Goal: Check status: Check status

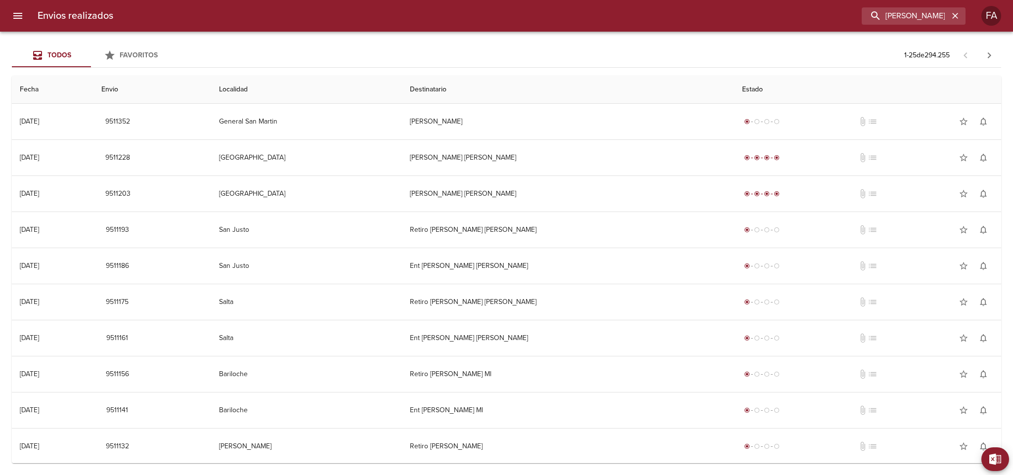
type input "[PERSON_NAME] BP"
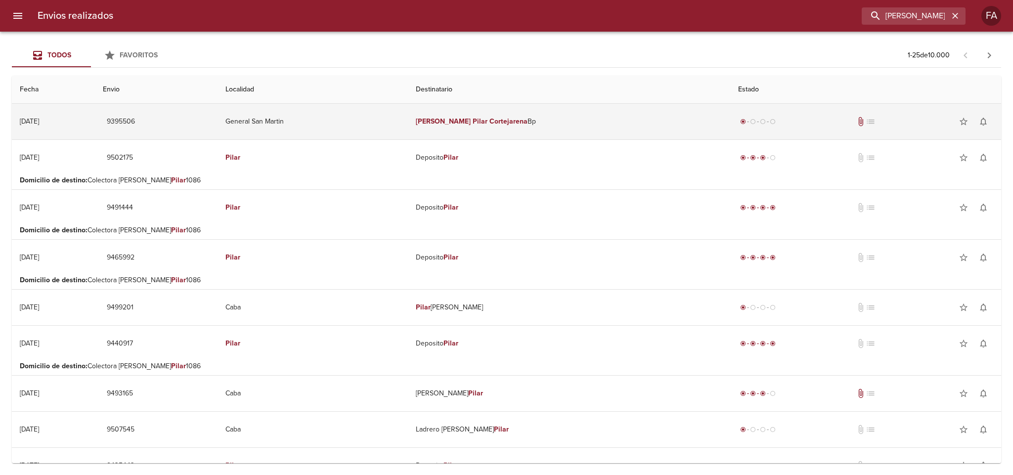
click at [399, 109] on td "General San Martin" at bounding box center [312, 122] width 190 height 36
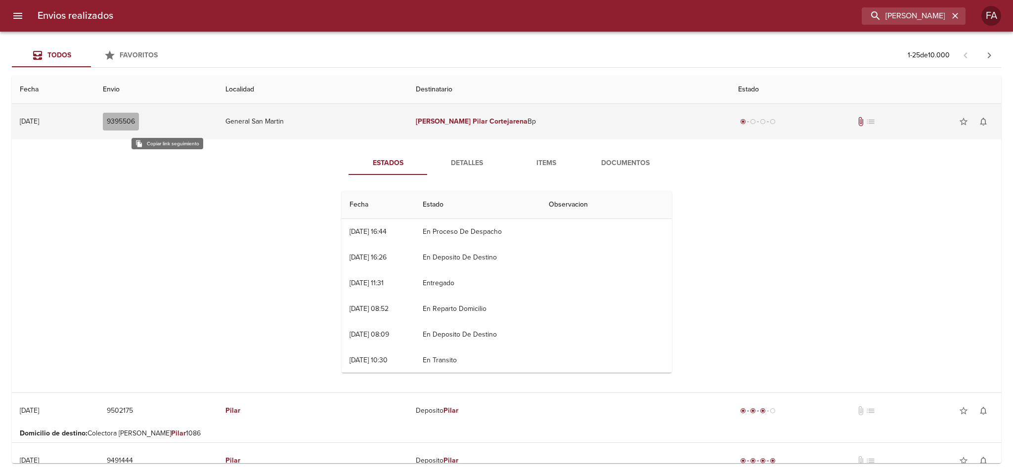
click at [135, 120] on span "9395506" at bounding box center [121, 122] width 28 height 12
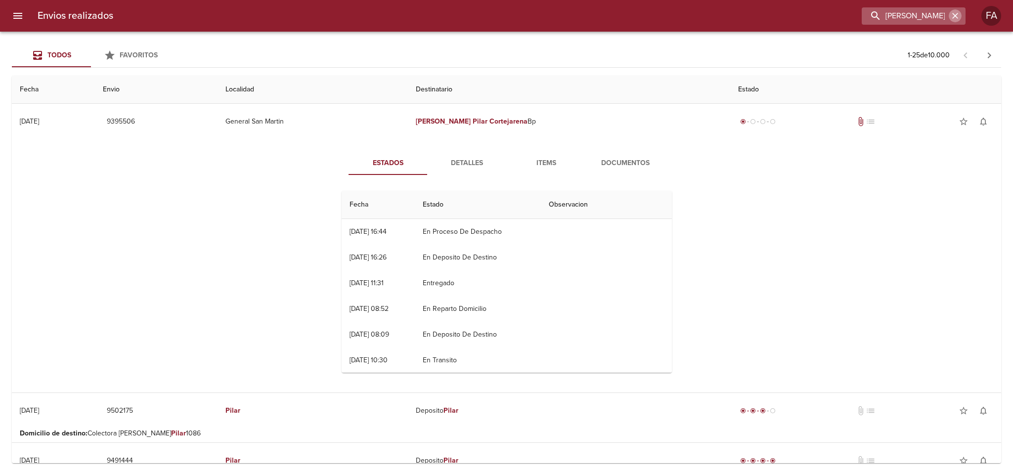
click at [952, 14] on icon "button" at bounding box center [955, 16] width 6 height 6
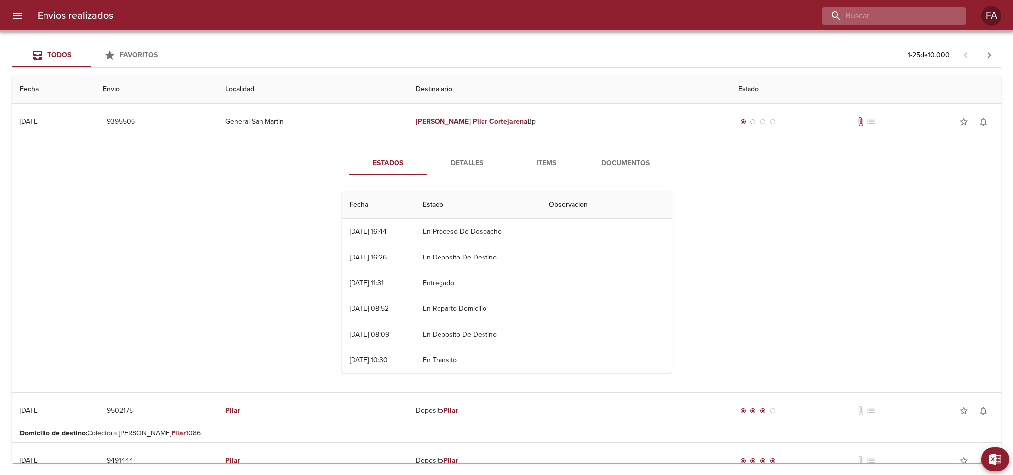
click at [921, 18] on input "buscar" at bounding box center [885, 15] width 127 height 17
paste input "[PERSON_NAME] [PERSON_NAME]"
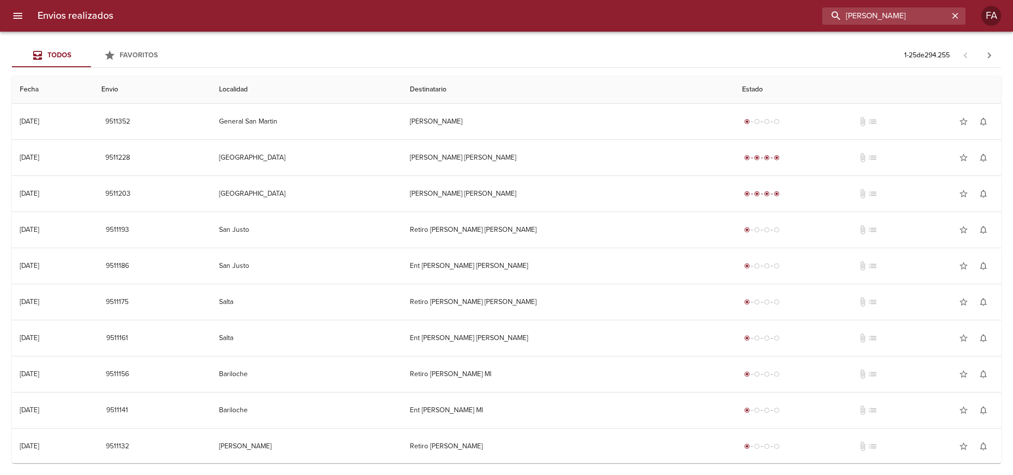
scroll to position [0, 22]
type input "[PERSON_NAME]"
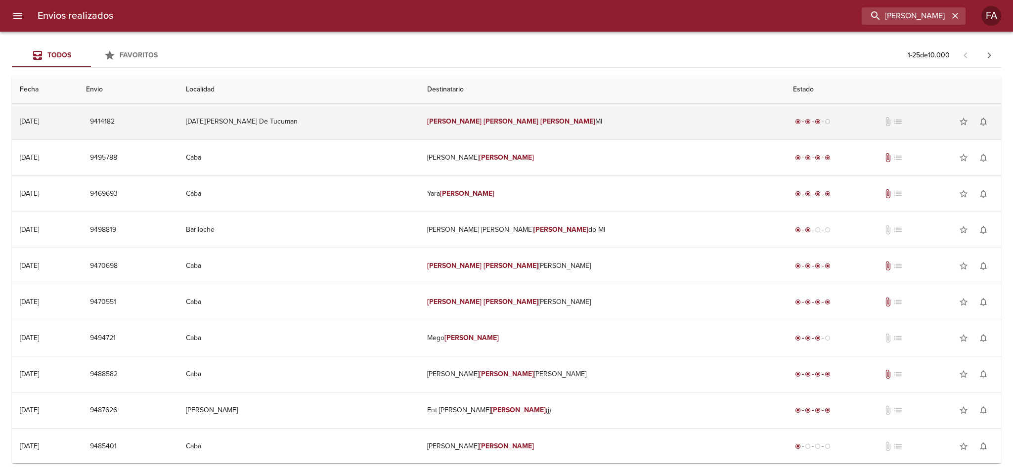
click at [346, 116] on td "[DATE][PERSON_NAME] De Tucuman" at bounding box center [298, 122] width 241 height 36
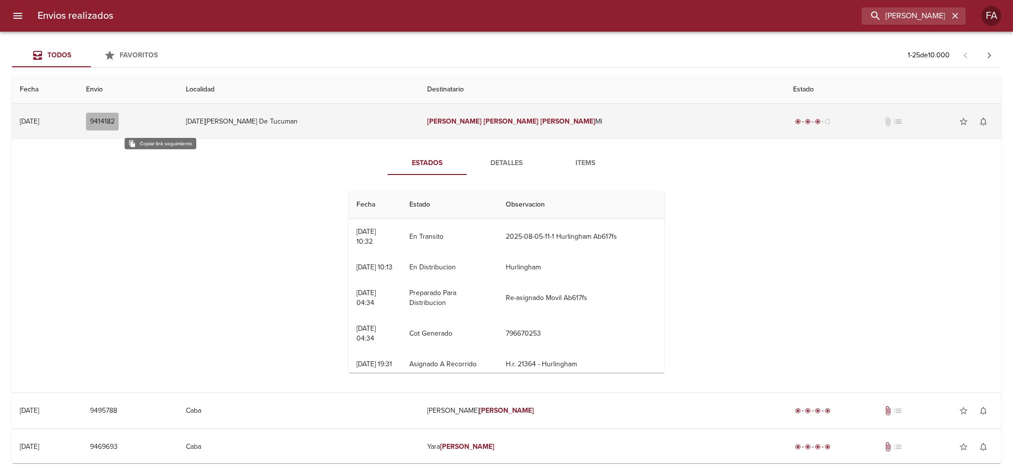
click at [115, 123] on span "9414182" at bounding box center [102, 122] width 25 height 12
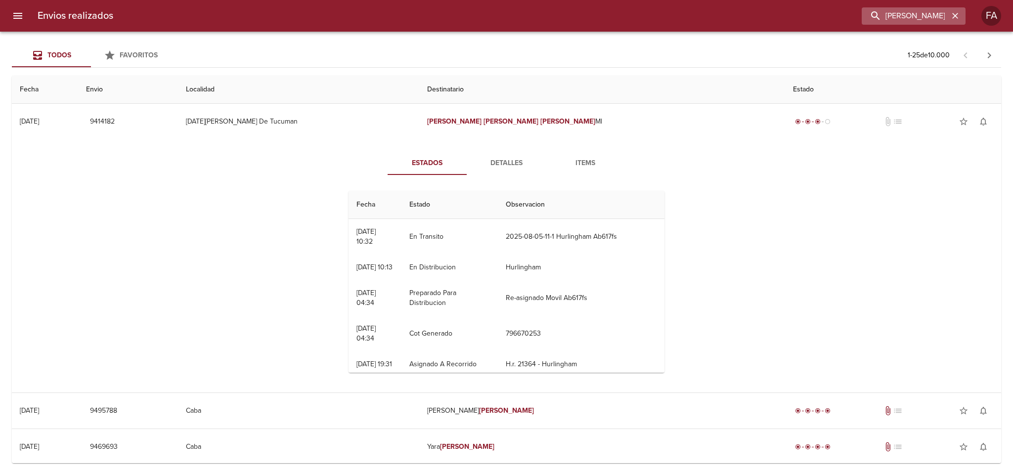
click at [953, 16] on icon "button" at bounding box center [955, 16] width 10 height 10
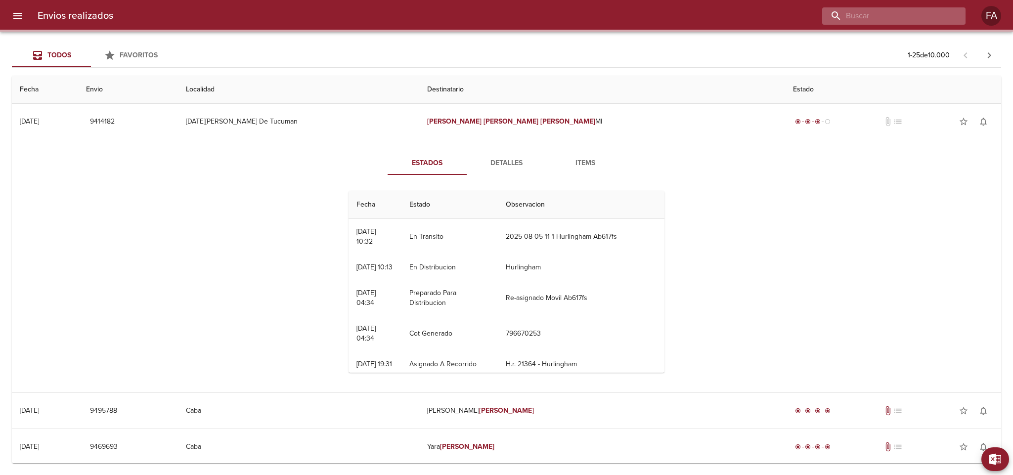
click at [928, 15] on input "buscar" at bounding box center [885, 15] width 127 height 17
paste input "[PERSON_NAME] [PERSON_NAME]"
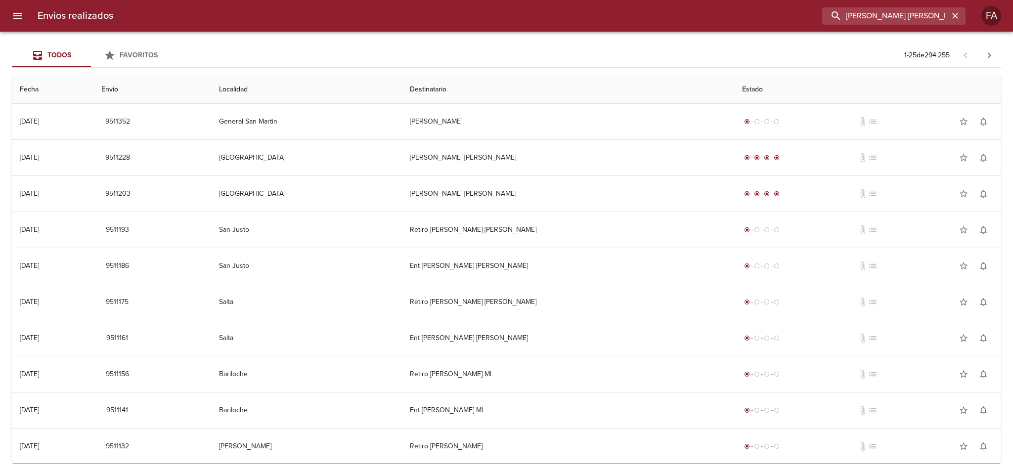
type input "[PERSON_NAME] [PERSON_NAME]"
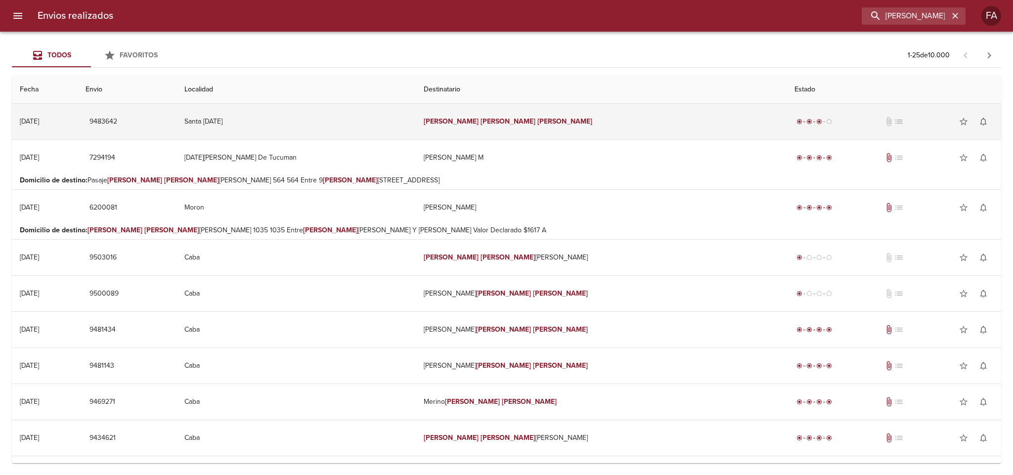
click at [383, 121] on td "Santa [DATE]" at bounding box center [295, 122] width 239 height 36
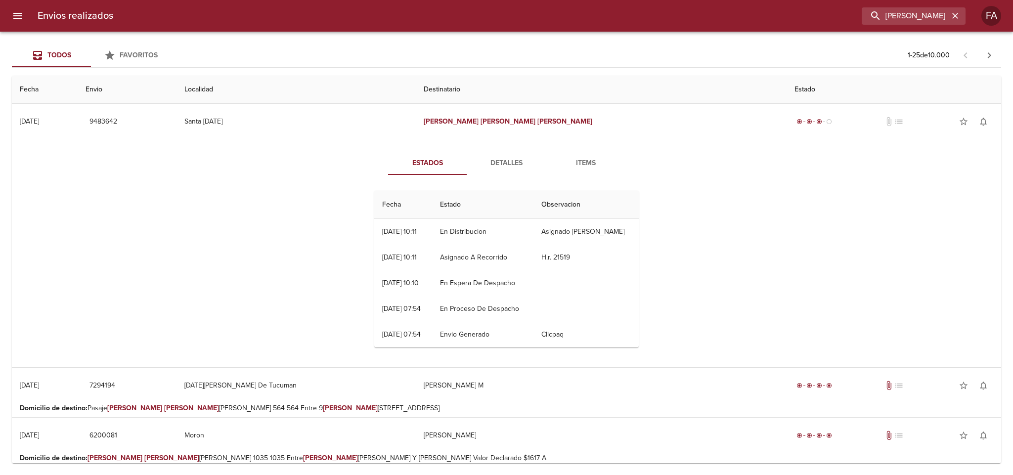
click at [504, 161] on span "Detalles" at bounding box center [506, 163] width 67 height 12
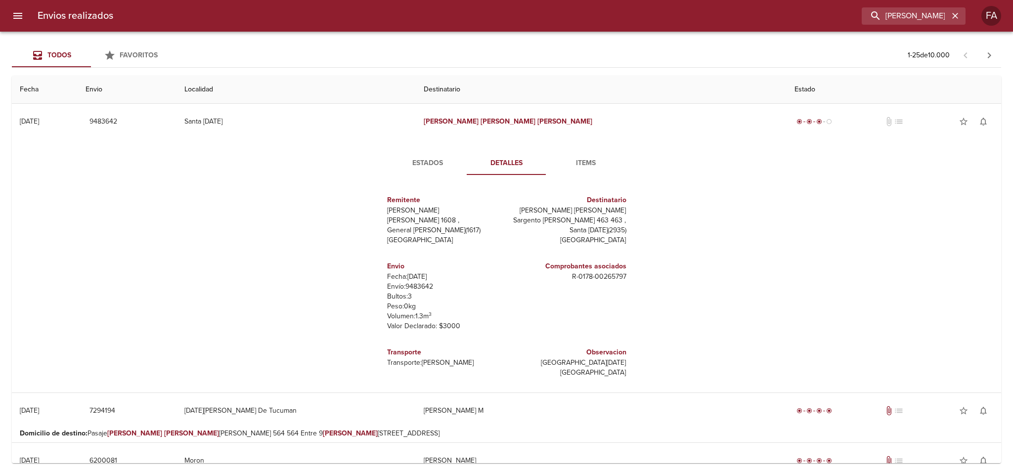
click at [413, 163] on span "Estados" at bounding box center [427, 163] width 67 height 12
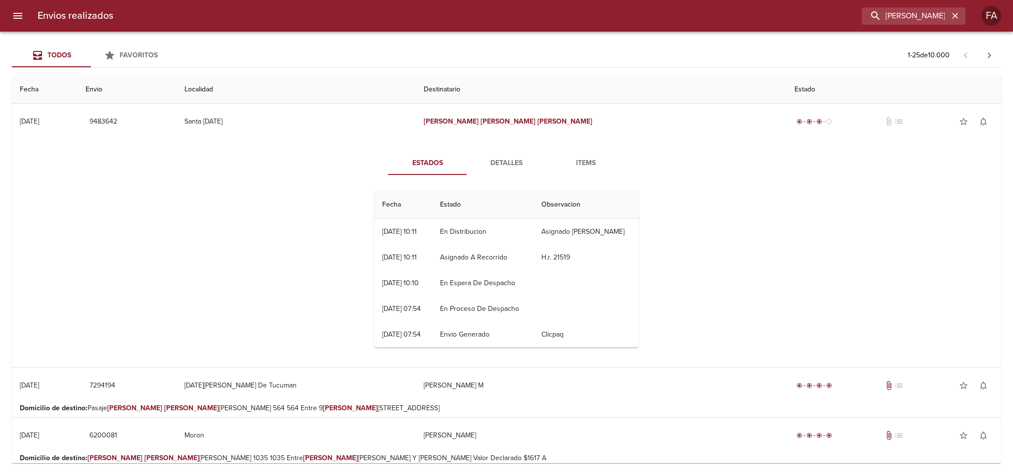
click at [494, 167] on span "Detalles" at bounding box center [506, 163] width 67 height 12
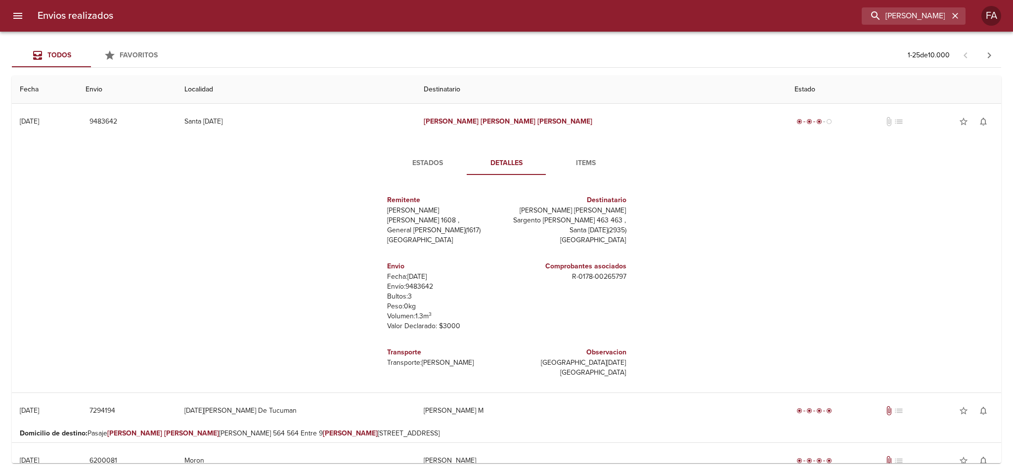
click at [424, 172] on button "Estados" at bounding box center [427, 163] width 79 height 24
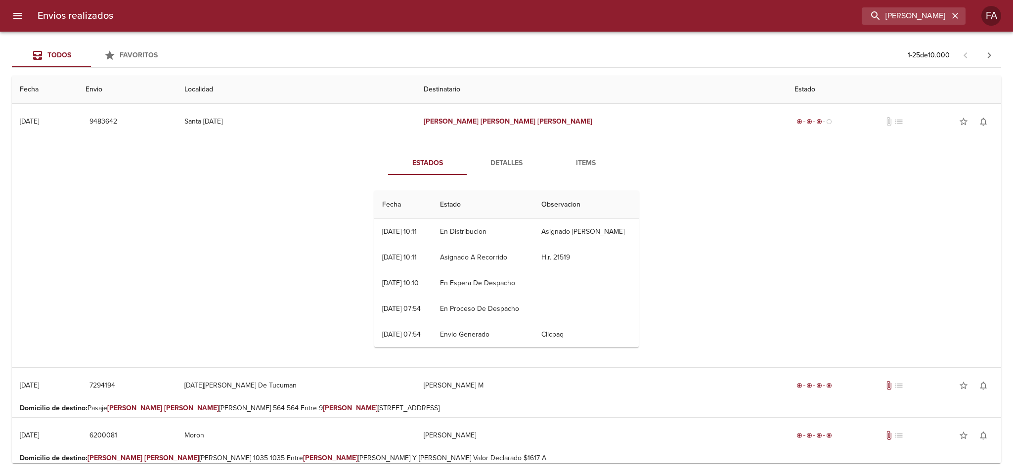
click at [488, 167] on span "Detalles" at bounding box center [506, 163] width 67 height 12
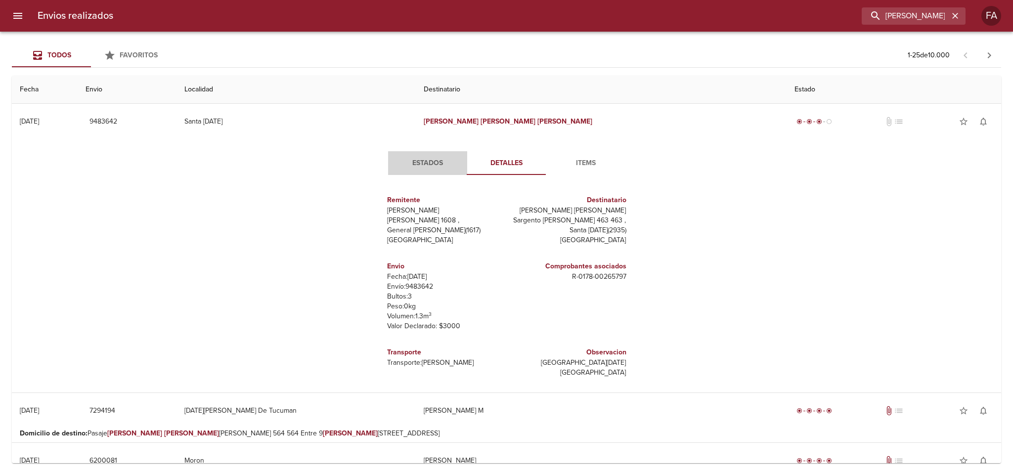
click at [423, 167] on span "Estados" at bounding box center [427, 163] width 67 height 12
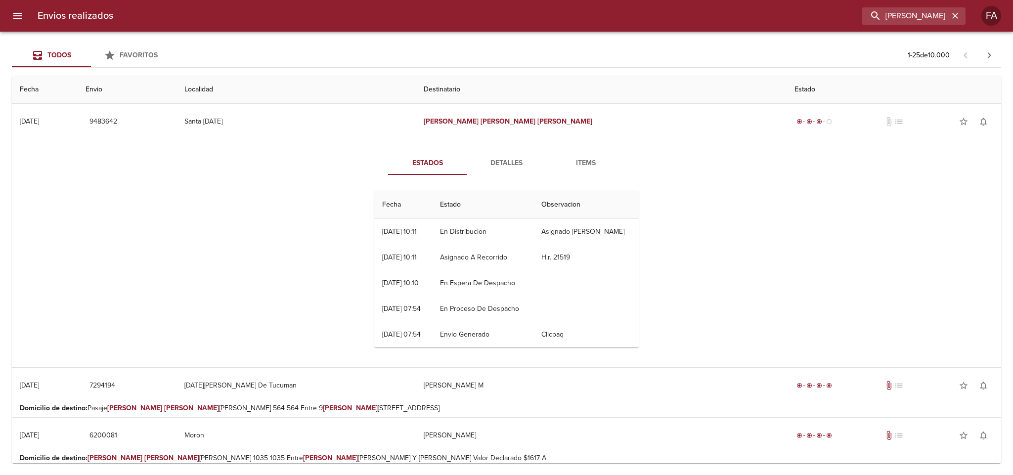
click at [486, 161] on span "Detalles" at bounding box center [506, 163] width 67 height 12
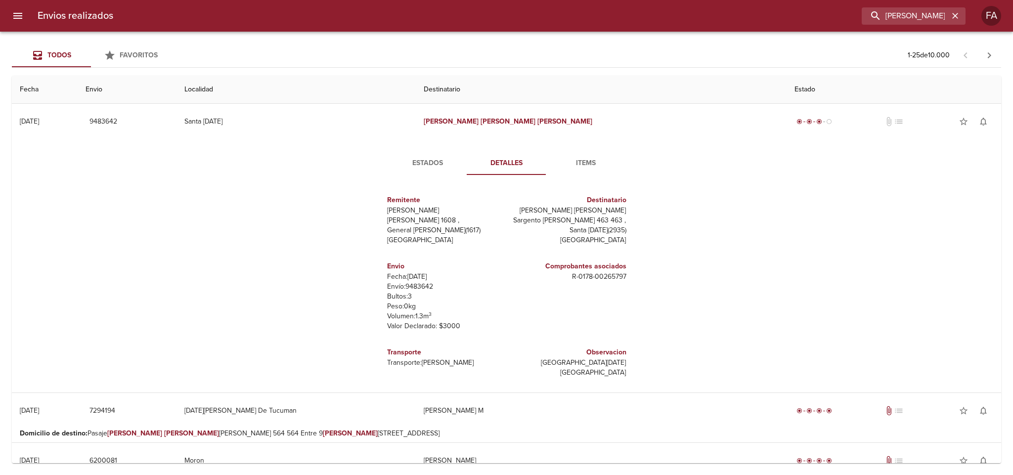
click at [414, 159] on span "Estados" at bounding box center [427, 163] width 67 height 12
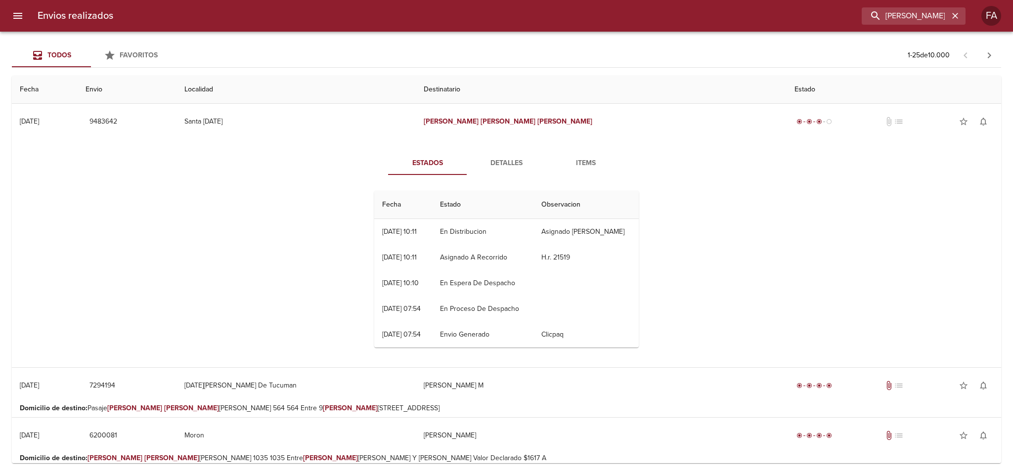
click at [489, 158] on span "Detalles" at bounding box center [506, 163] width 67 height 12
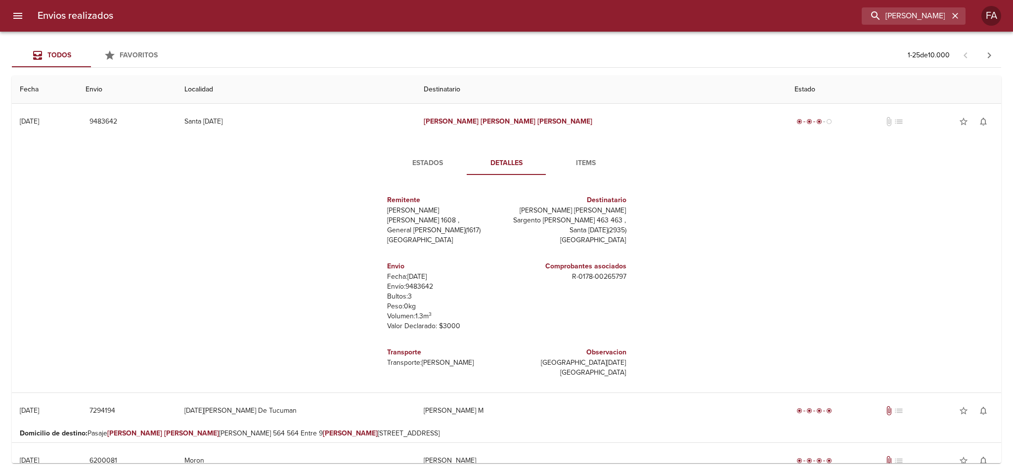
drag, startPoint x: 390, startPoint y: 164, endPoint x: 508, endPoint y: 165, distance: 117.6
click at [394, 165] on span "Estados" at bounding box center [427, 163] width 67 height 12
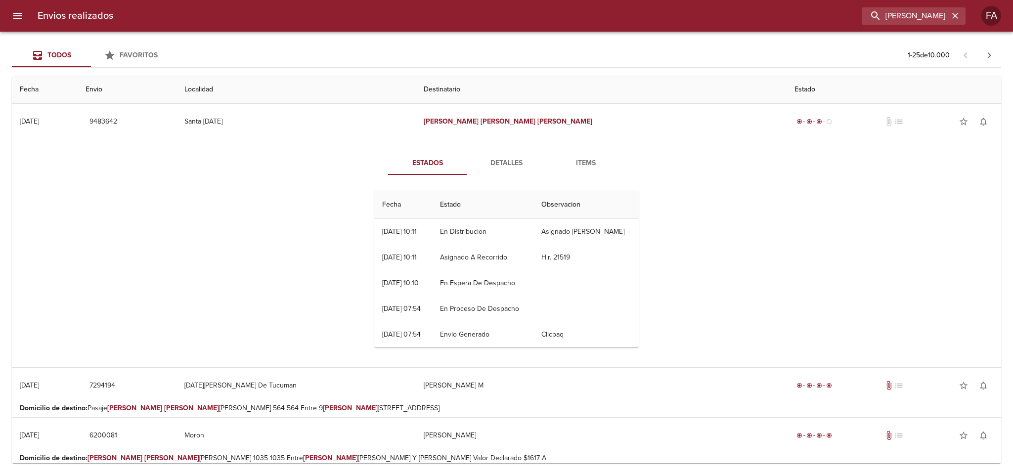
click at [519, 165] on span "Detalles" at bounding box center [506, 163] width 67 height 12
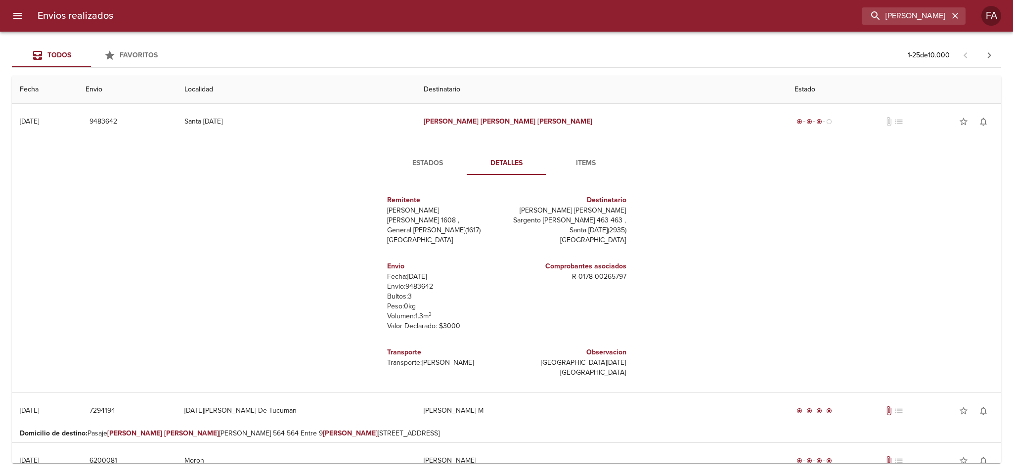
click at [374, 166] on div "Estados Detalles Items" at bounding box center [506, 163] width 277 height 24
click at [482, 168] on span "Detalles" at bounding box center [506, 163] width 67 height 12
click at [410, 168] on span "Estados" at bounding box center [427, 163] width 67 height 12
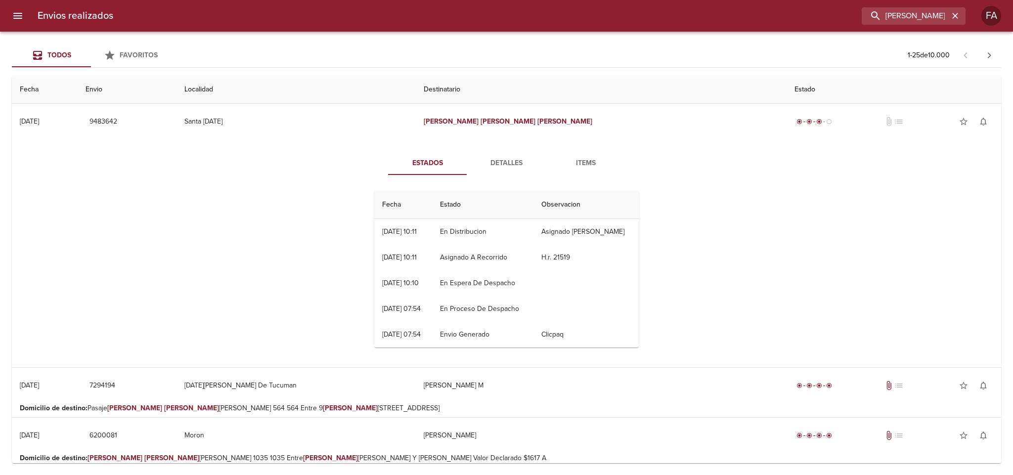
click at [500, 167] on span "Detalles" at bounding box center [506, 163] width 67 height 12
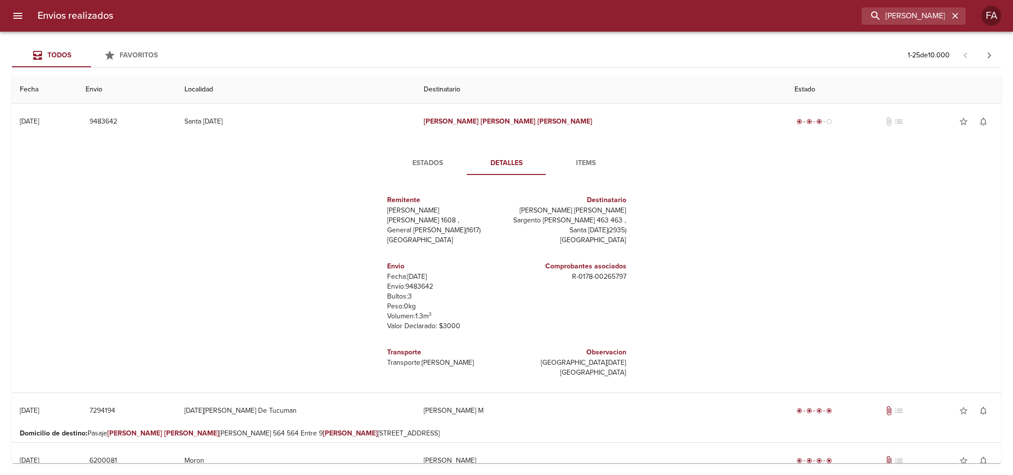
click at [394, 169] on span "Estados" at bounding box center [427, 163] width 67 height 12
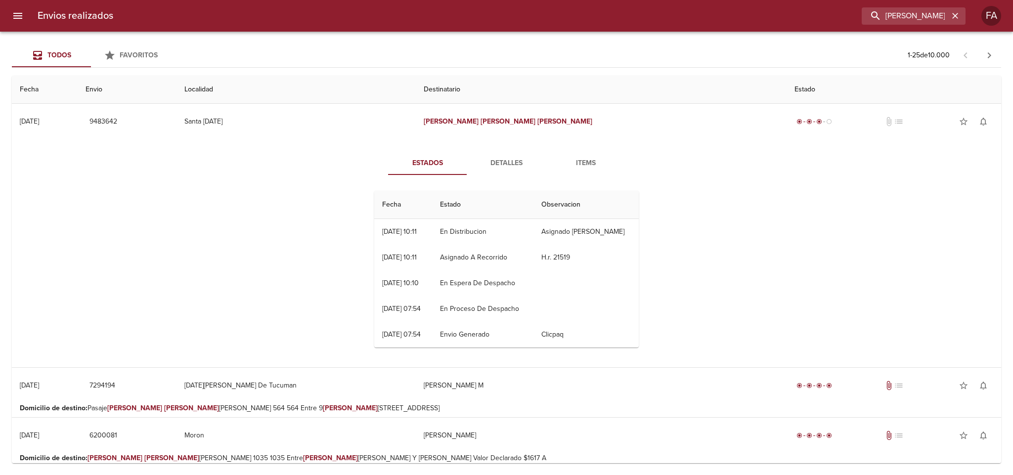
drag, startPoint x: 542, startPoint y: 176, endPoint x: 526, endPoint y: 174, distance: 15.5
click at [541, 176] on div "Estados Detalles Items Fecha Estado Observacion 18/08 [DATE] 10:11 En Distribuc…" at bounding box center [506, 253] width 287 height 204
click at [479, 166] on span "Detalles" at bounding box center [506, 163] width 67 height 12
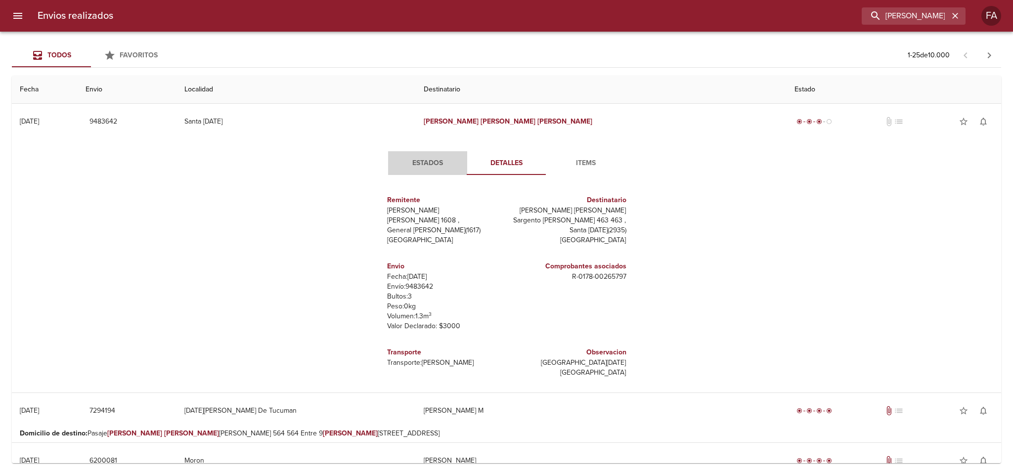
click at [411, 156] on button "Estados" at bounding box center [427, 163] width 79 height 24
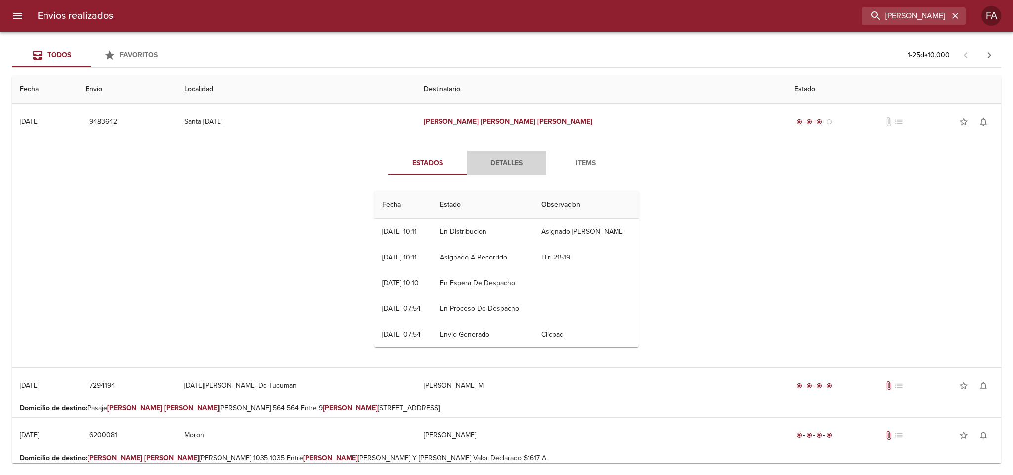
click at [498, 170] on button "Detalles" at bounding box center [506, 163] width 79 height 24
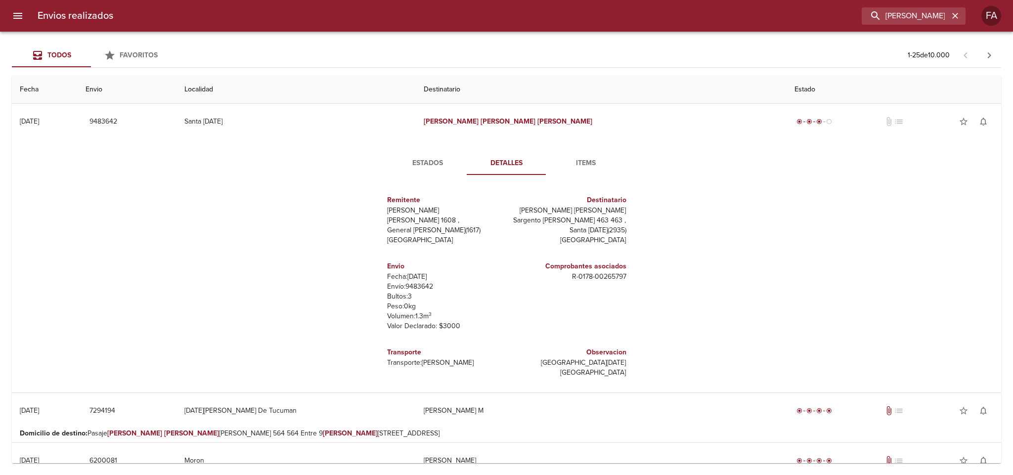
click at [441, 162] on span "Estados" at bounding box center [427, 163] width 67 height 12
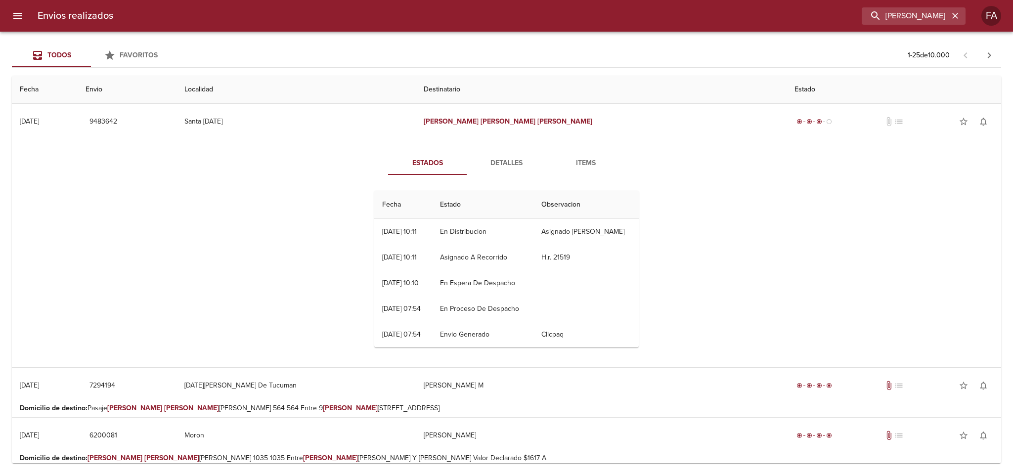
click at [489, 160] on span "Detalles" at bounding box center [506, 163] width 67 height 12
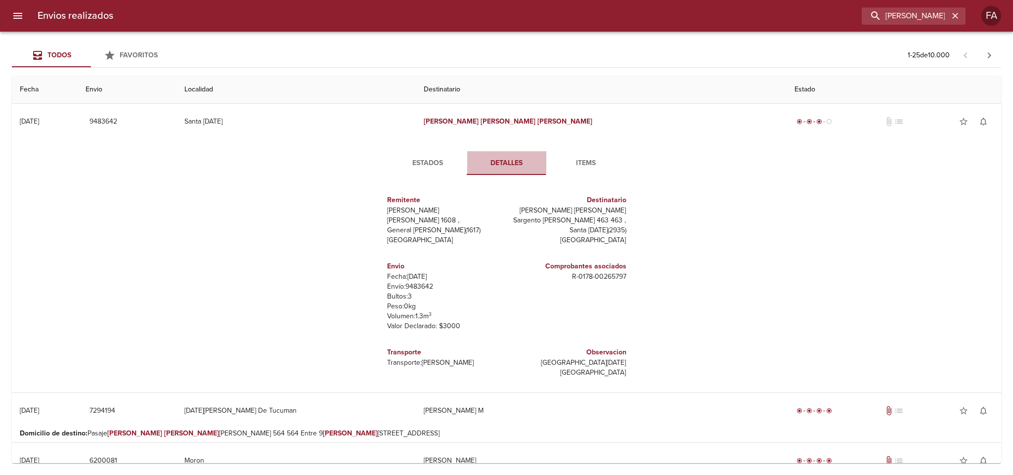
click at [494, 165] on span "Detalles" at bounding box center [506, 163] width 67 height 12
click at [417, 165] on span "Estados" at bounding box center [427, 163] width 67 height 12
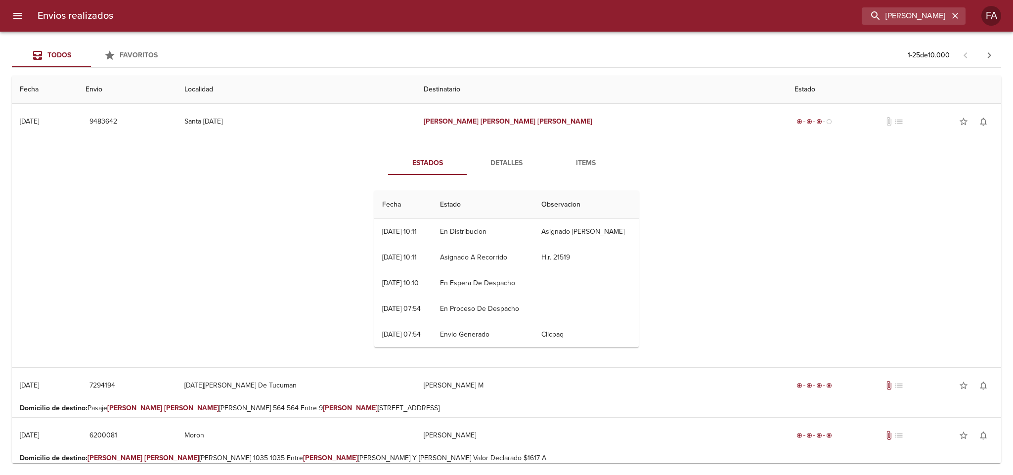
click at [497, 162] on span "Detalles" at bounding box center [506, 163] width 67 height 12
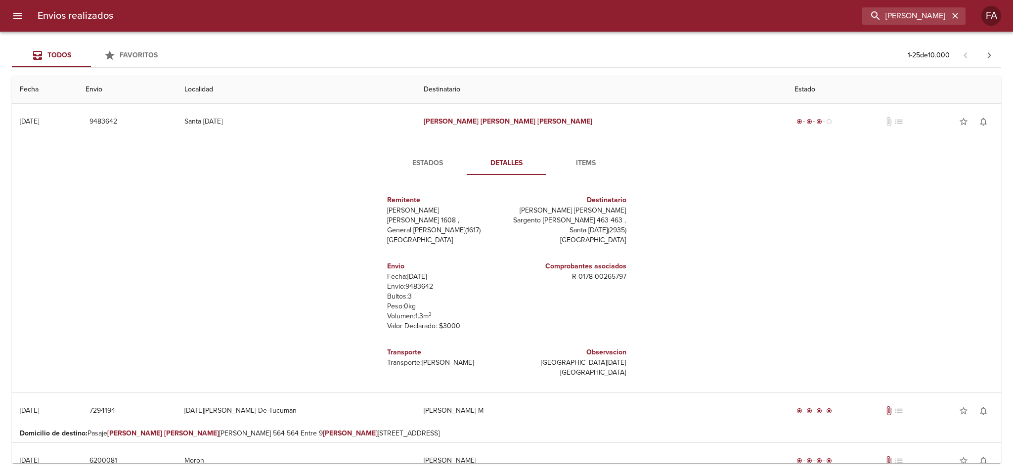
click at [415, 163] on span "Estados" at bounding box center [427, 163] width 67 height 12
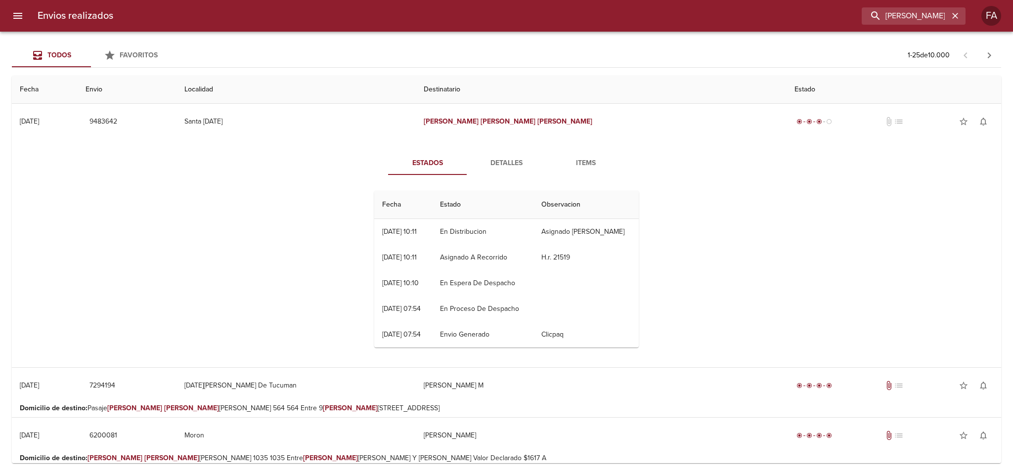
click at [482, 156] on button "Detalles" at bounding box center [506, 163] width 79 height 24
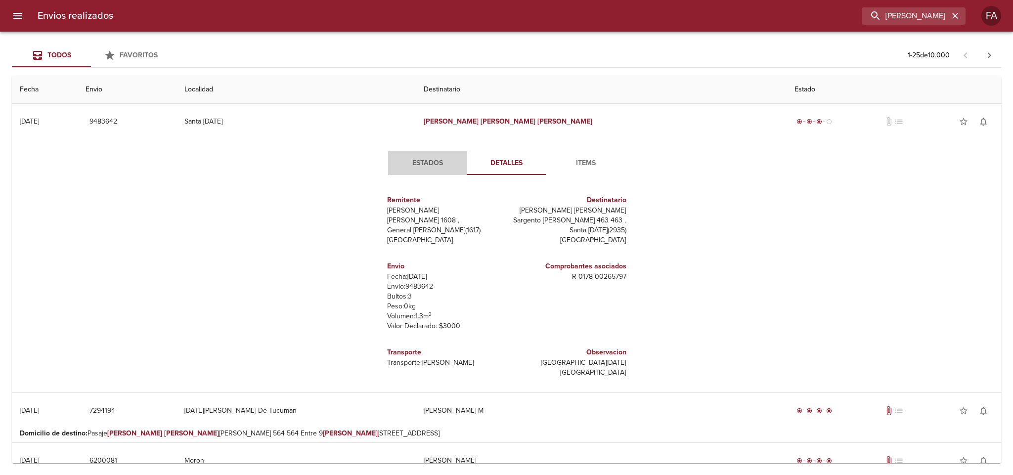
click at [420, 156] on button "Estados" at bounding box center [427, 163] width 79 height 24
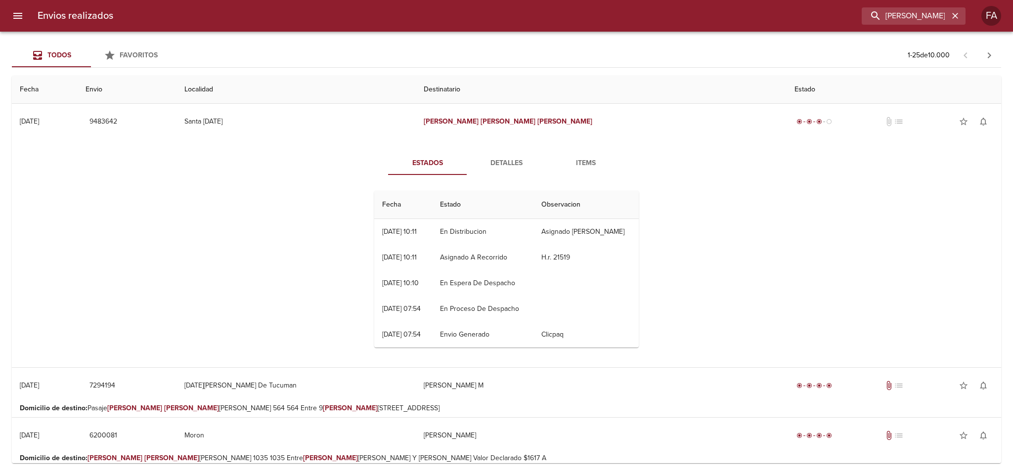
click at [491, 157] on span "Detalles" at bounding box center [506, 163] width 67 height 12
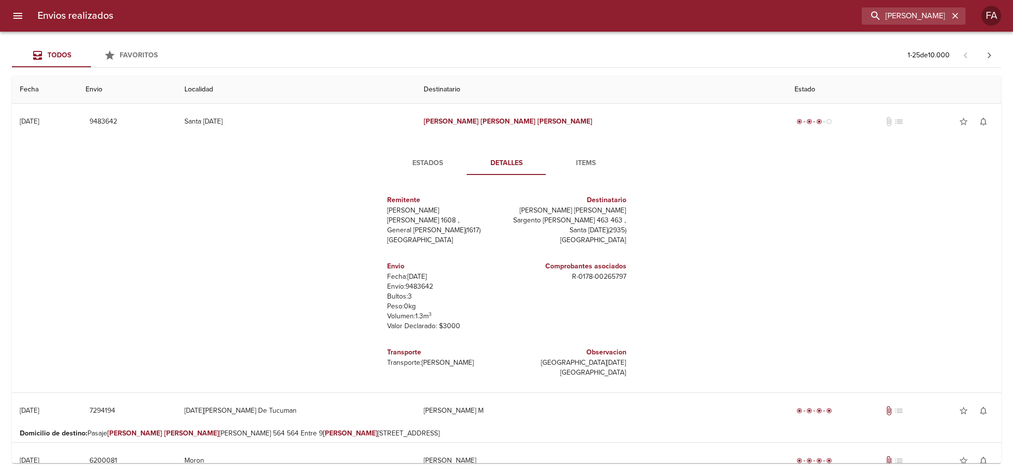
click at [405, 157] on span "Estados" at bounding box center [427, 163] width 67 height 12
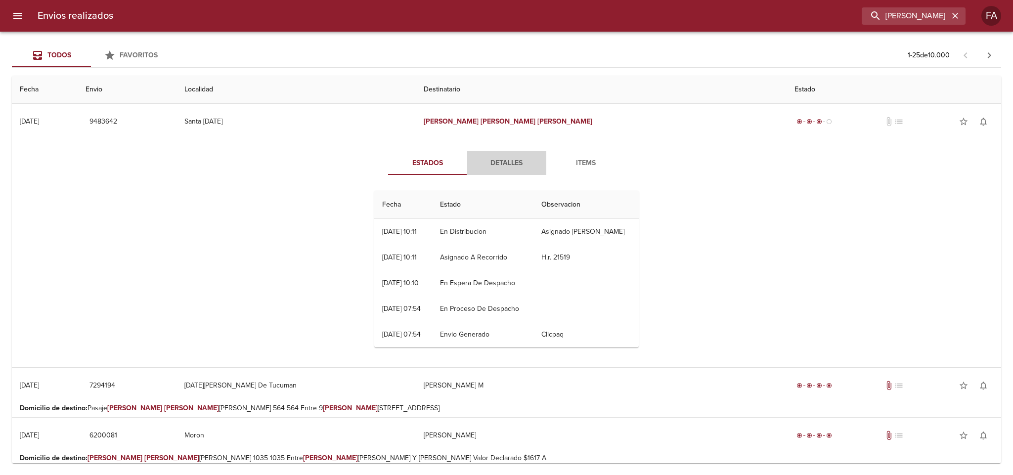
click at [483, 154] on button "Detalles" at bounding box center [506, 163] width 79 height 24
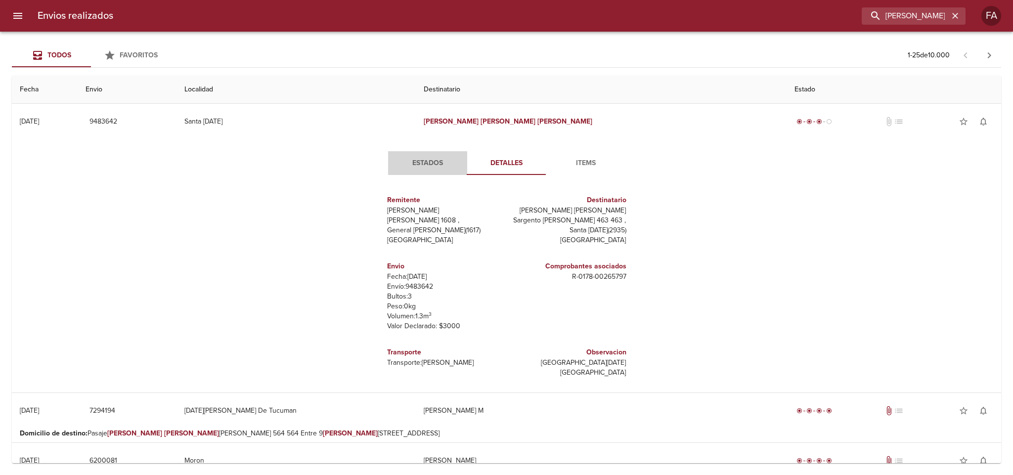
click at [422, 159] on span "Estados" at bounding box center [427, 163] width 67 height 12
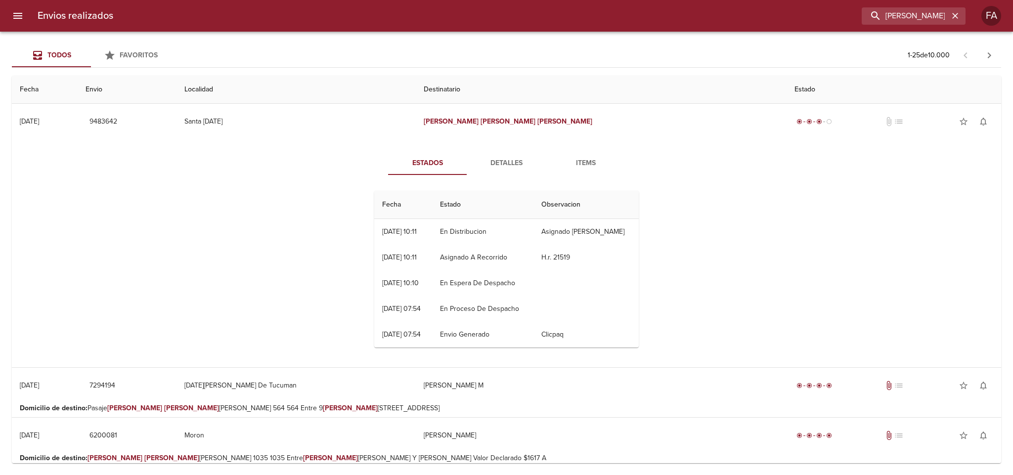
click at [484, 162] on span "Detalles" at bounding box center [506, 163] width 67 height 12
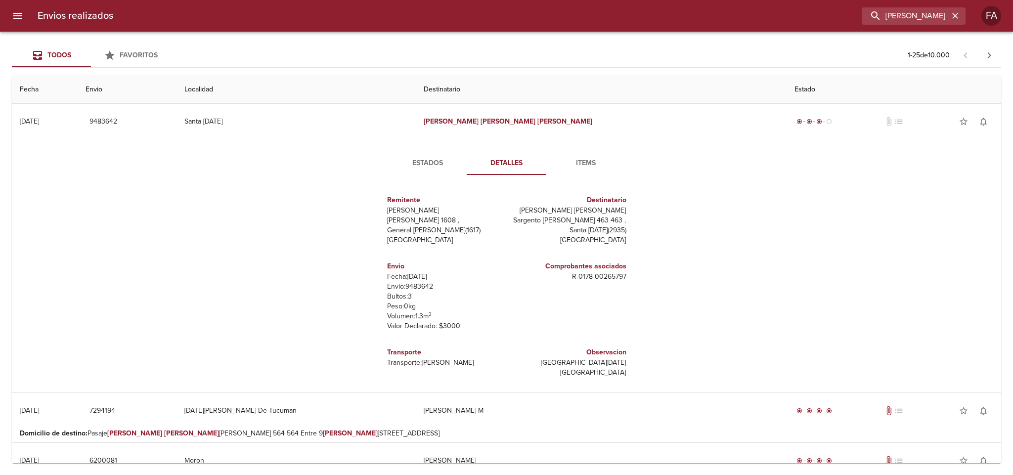
click at [405, 289] on p "Envío: 9483642" at bounding box center [445, 287] width 116 height 10
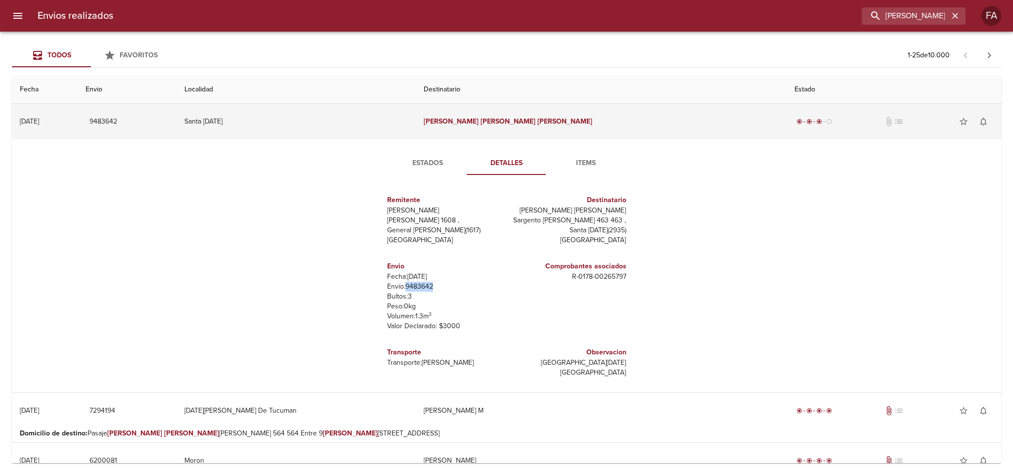
copy p "9483642"
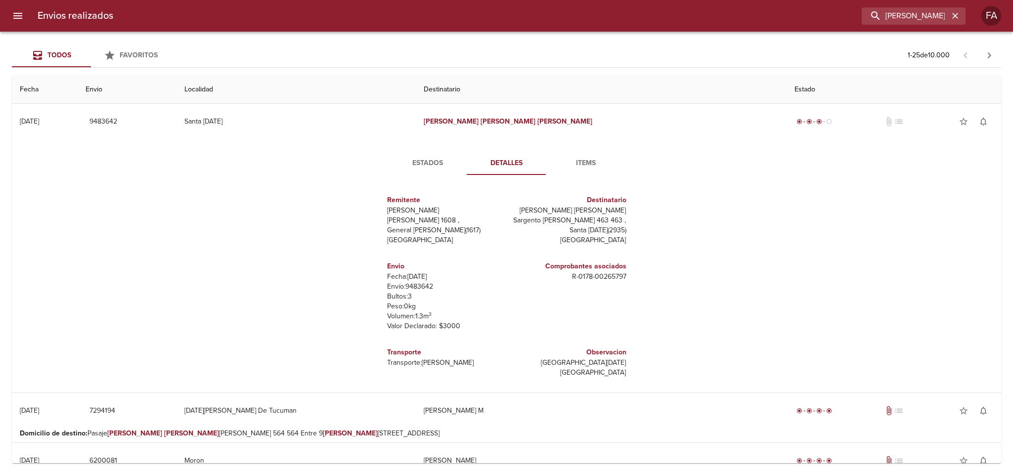
click at [589, 276] on p "R - 0178 - 00265797" at bounding box center [569, 277] width 116 height 10
copy p "R - 0178 - 00265797"
click at [576, 211] on p "[PERSON_NAME] [PERSON_NAME]" at bounding box center [569, 211] width 116 height 10
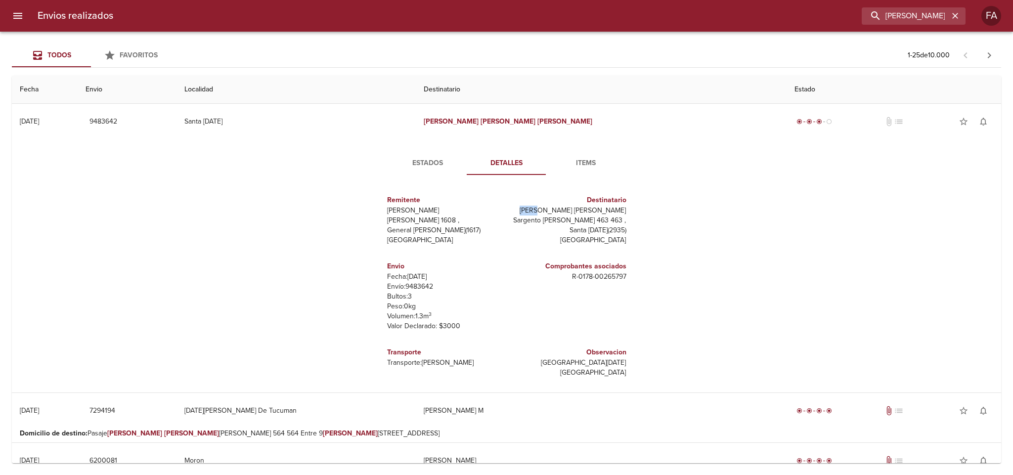
click at [576, 211] on p "[PERSON_NAME] [PERSON_NAME]" at bounding box center [569, 211] width 116 height 10
copy p "[PERSON_NAME] [PERSON_NAME]"
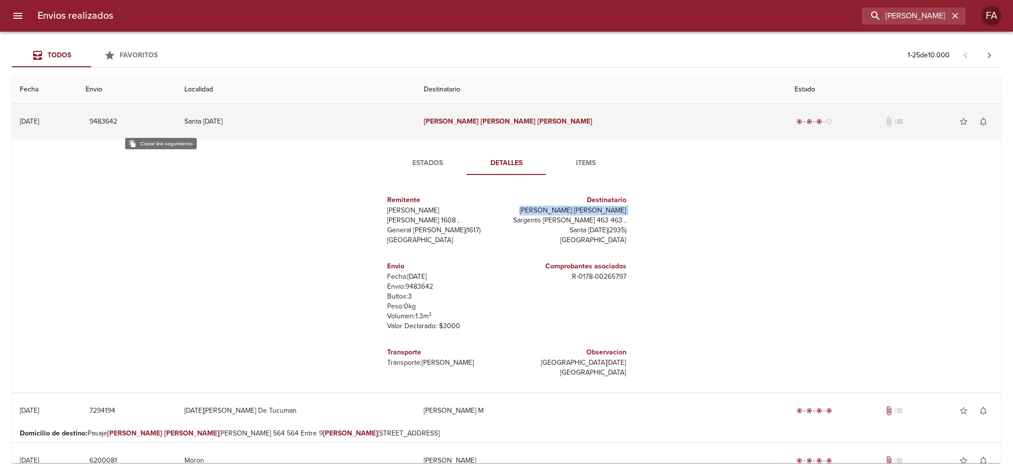
click at [117, 125] on span "9483642" at bounding box center [103, 122] width 28 height 12
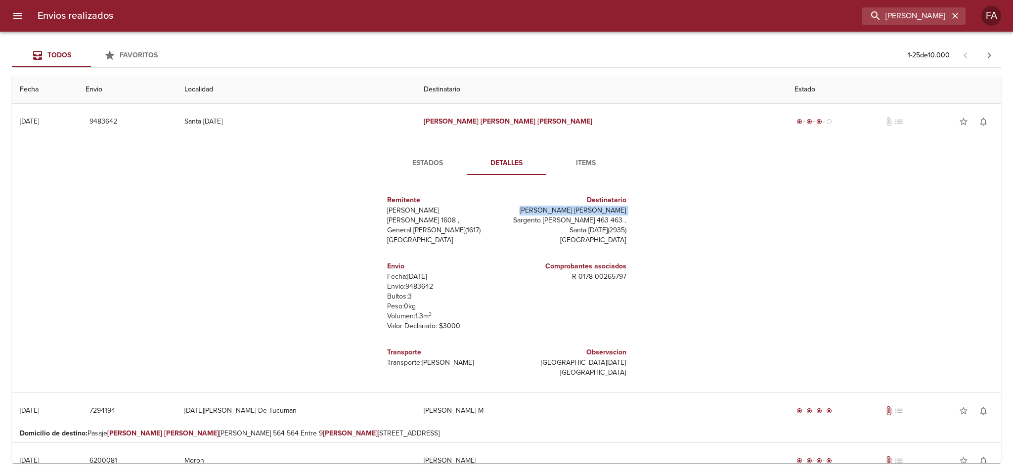
click at [433, 158] on span "Estados" at bounding box center [427, 163] width 67 height 12
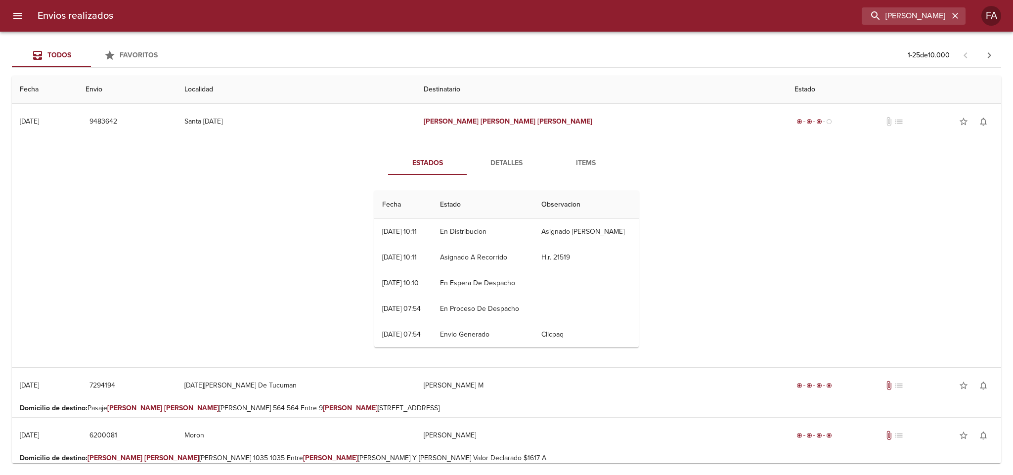
click at [266, 230] on div "Estados Detalles Items Fecha Estado Observacion 18/08 [DATE] 10:11 En Distribuc…" at bounding box center [506, 253] width 973 height 228
click at [964, 23] on div "[PERSON_NAME] [PERSON_NAME]" at bounding box center [913, 15] width 104 height 17
drag, startPoint x: 961, startPoint y: 22, endPoint x: 954, endPoint y: 21, distance: 7.0
click at [960, 22] on div "[PERSON_NAME] [PERSON_NAME]" at bounding box center [913, 15] width 104 height 17
click at [954, 21] on button "button" at bounding box center [954, 15] width 13 height 13
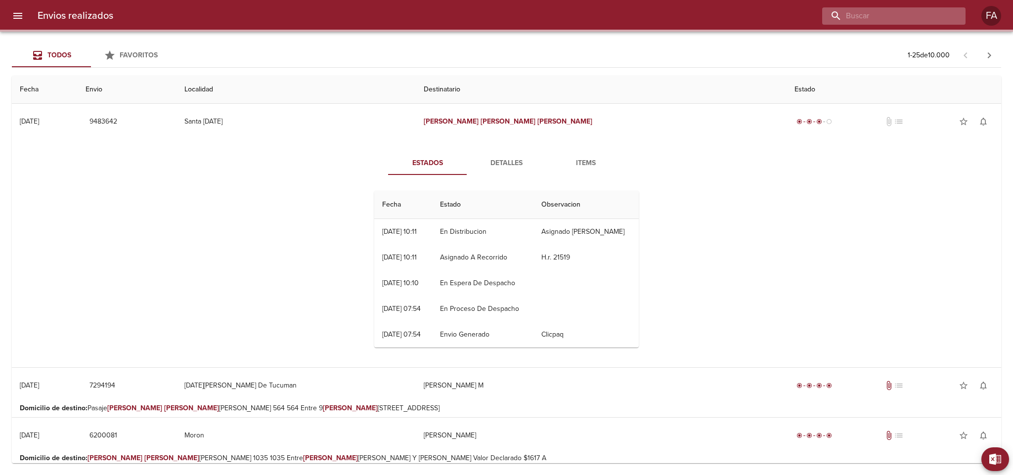
click at [937, 20] on input "buscar" at bounding box center [885, 15] width 127 height 17
paste input "[PERSON_NAME]"
type input "[PERSON_NAME]"
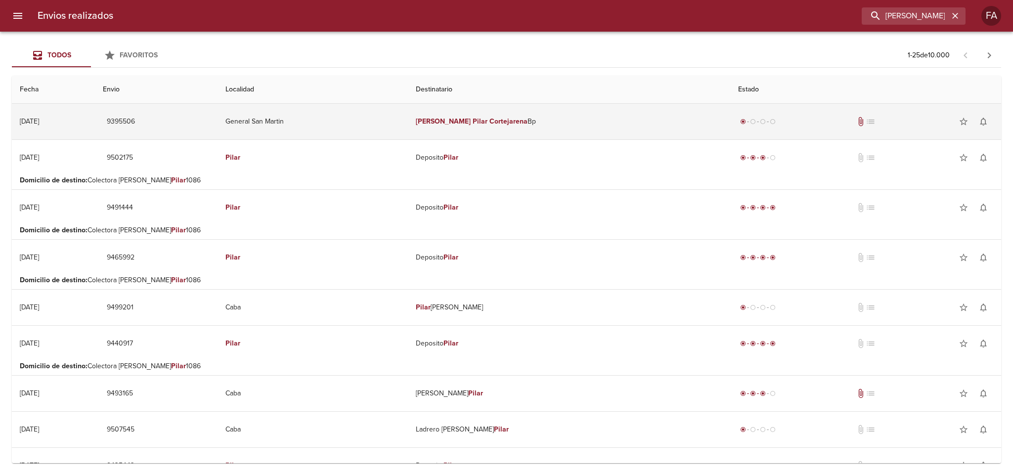
click at [378, 119] on td "General San Martin" at bounding box center [312, 122] width 190 height 36
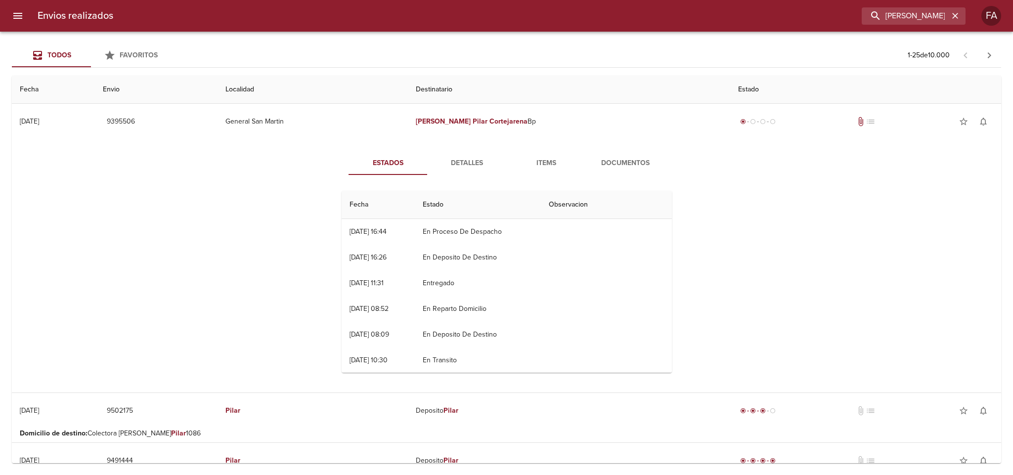
drag, startPoint x: 458, startPoint y: 140, endPoint x: 463, endPoint y: 153, distance: 14.1
click at [460, 146] on div "Estados Detalles Items Documentos Fecha Estado Observacion 13/08 [DATE] 16:44 E…" at bounding box center [506, 265] width 973 height 253
click at [463, 154] on button "Detalles" at bounding box center [467, 163] width 79 height 24
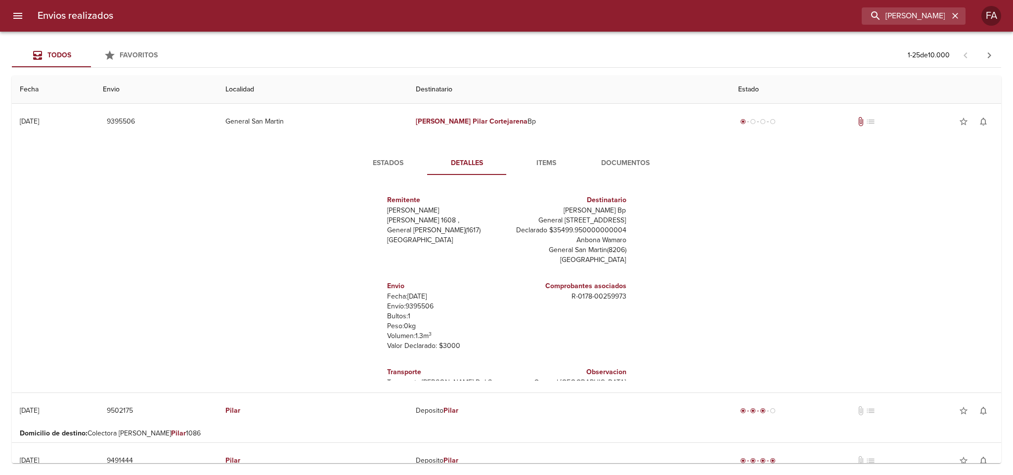
scroll to position [24, 0]
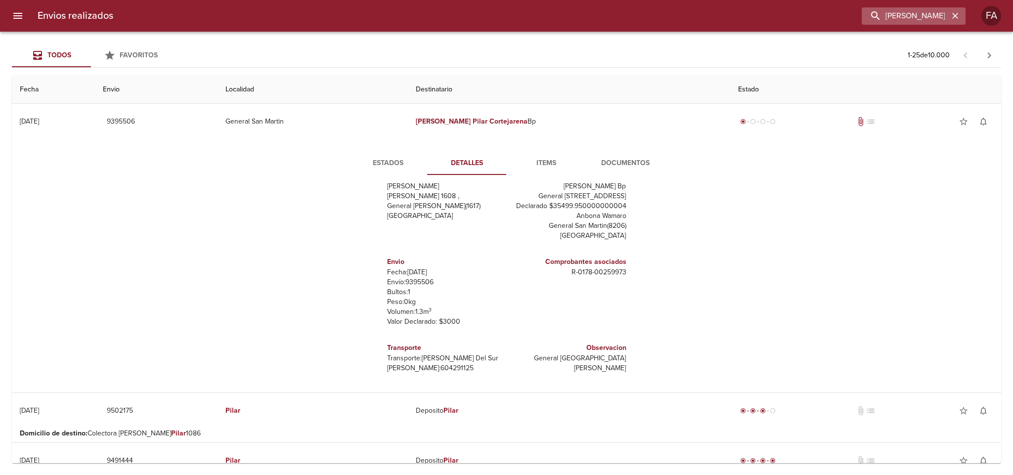
click at [954, 19] on icon "button" at bounding box center [955, 16] width 10 height 10
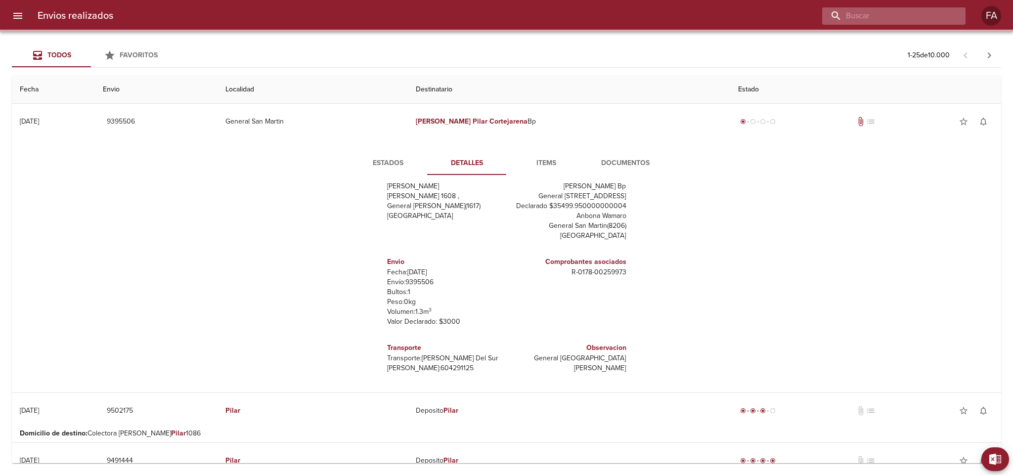
click at [930, 20] on input "buscar" at bounding box center [885, 15] width 127 height 17
paste input "[PERSON_NAME] X"
type input "[PERSON_NAME] X"
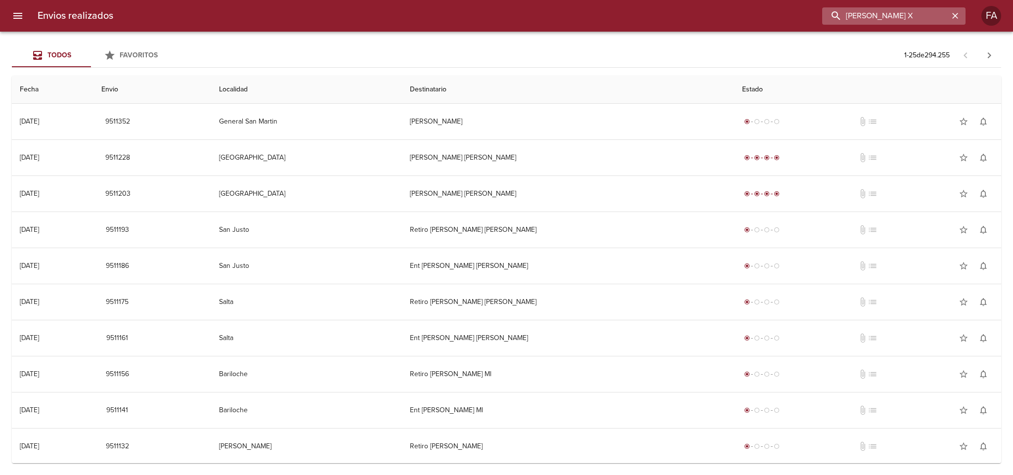
scroll to position [0, 0]
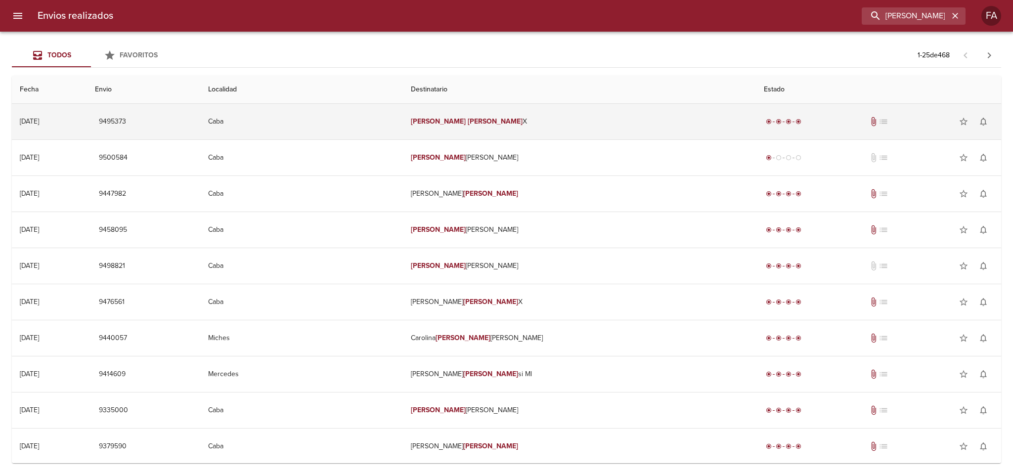
click at [604, 129] on td "[PERSON_NAME] X" at bounding box center [579, 122] width 353 height 36
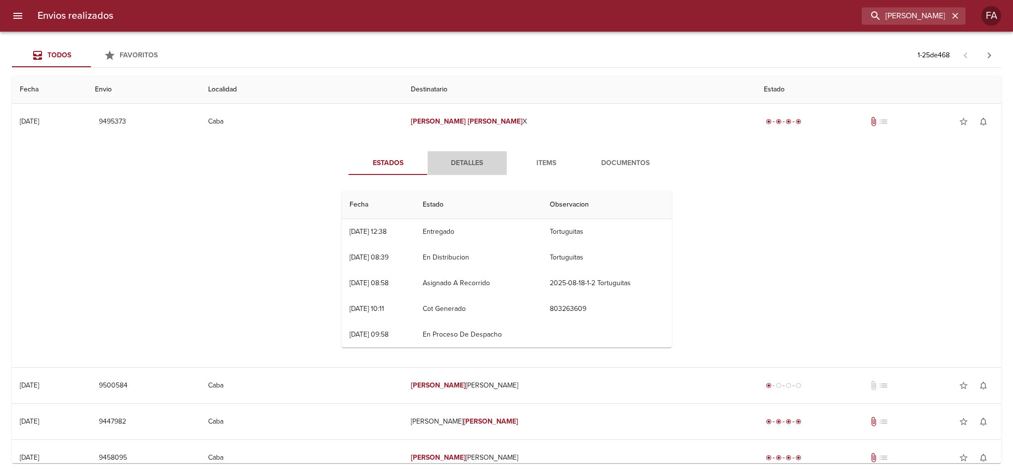
click at [458, 161] on span "Detalles" at bounding box center [466, 163] width 67 height 12
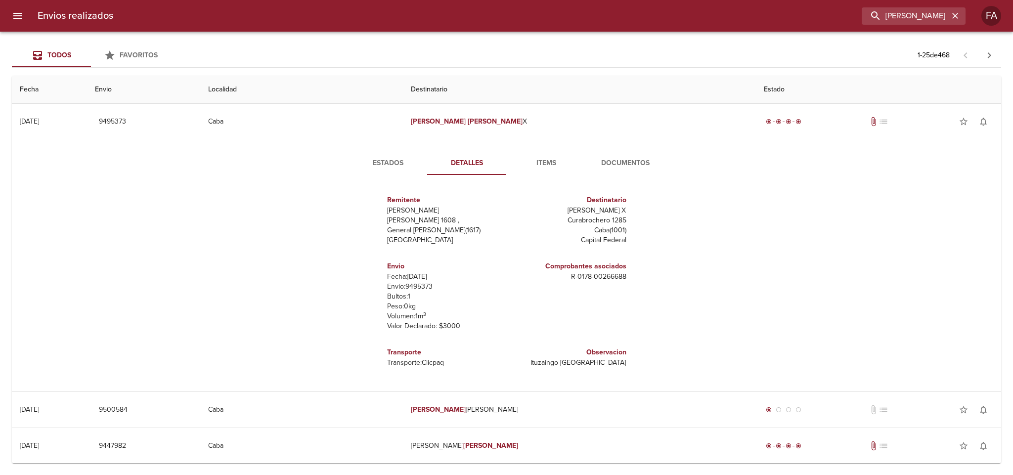
click at [400, 164] on span "Estados" at bounding box center [387, 163] width 67 height 12
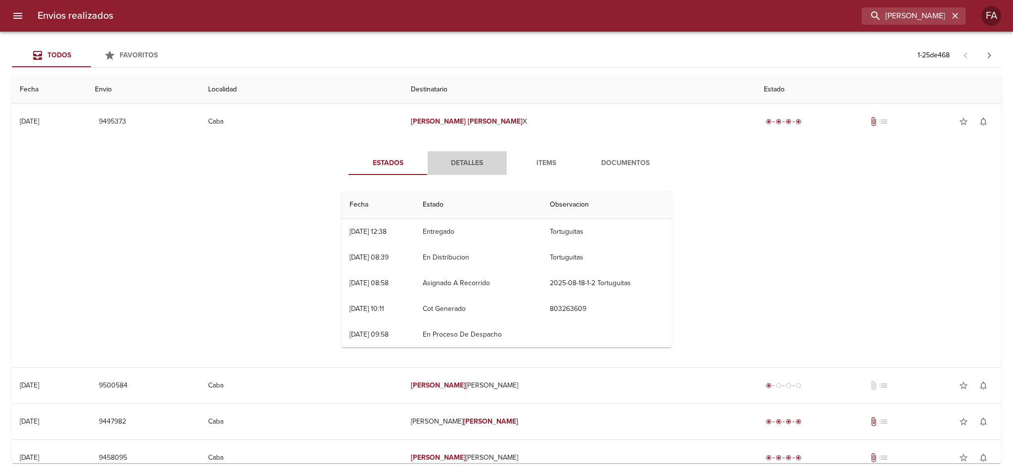
drag, startPoint x: 462, startPoint y: 161, endPoint x: 478, endPoint y: 161, distance: 16.3
click at [463, 161] on span "Detalles" at bounding box center [466, 163] width 67 height 12
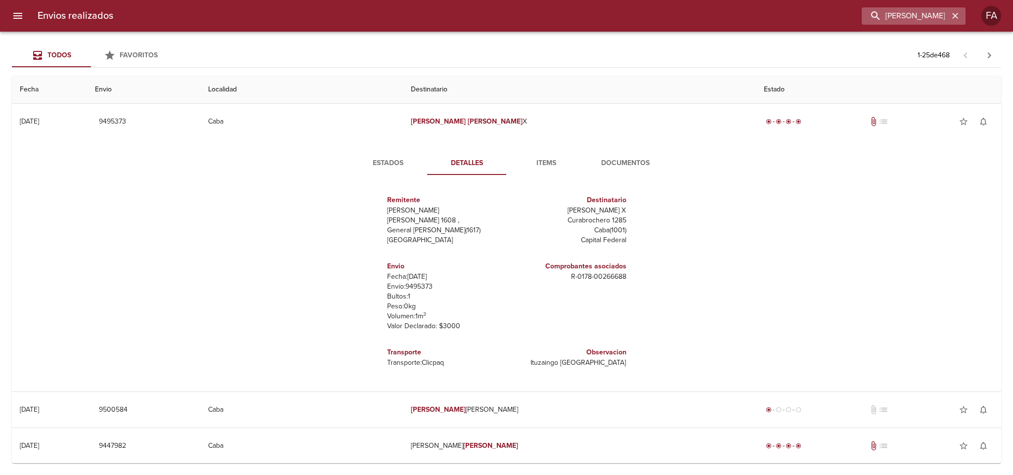
click at [956, 21] on button "button" at bounding box center [954, 15] width 13 height 13
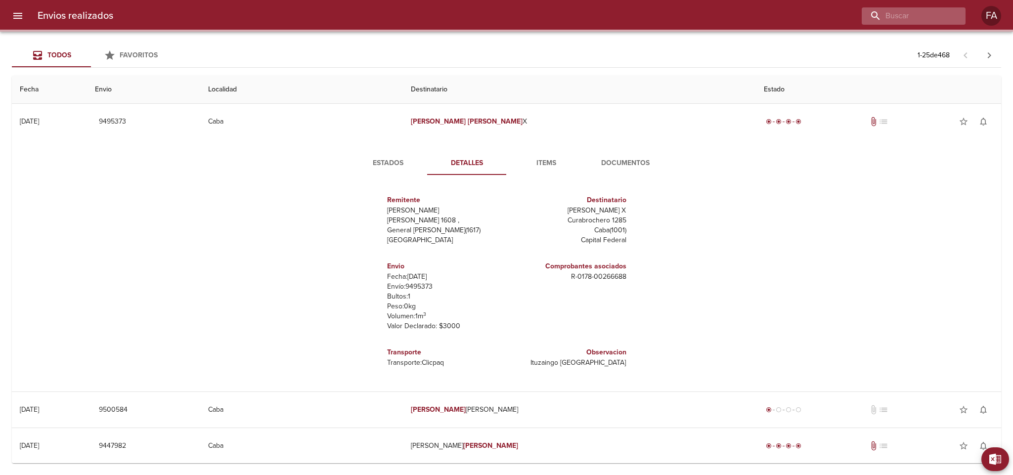
click at [949, 22] on div at bounding box center [913, 15] width 104 height 17
paste input "[PERSON_NAME]"
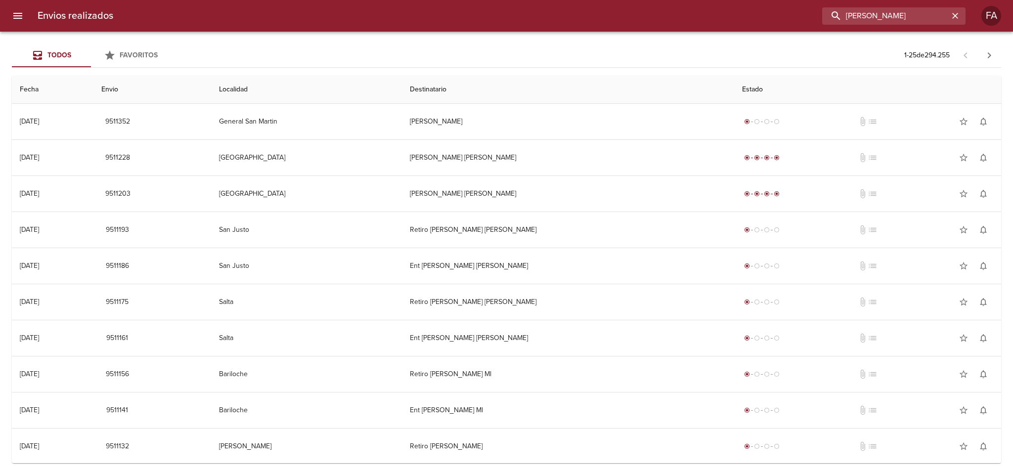
type input "[PERSON_NAME]"
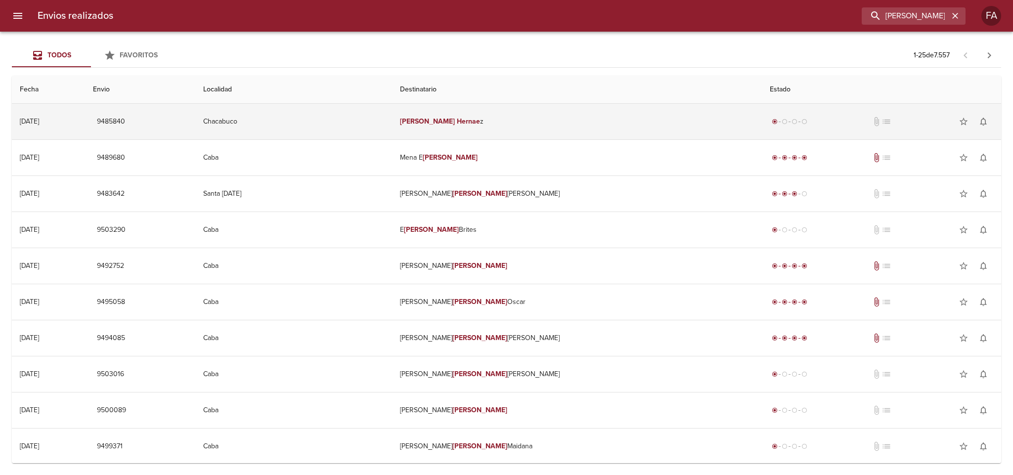
click at [392, 115] on td "Chacabuco" at bounding box center [293, 122] width 197 height 36
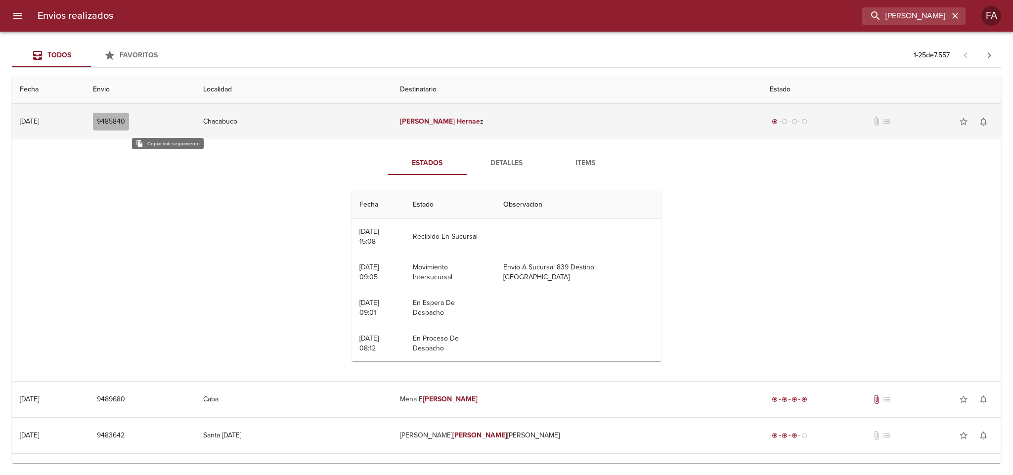
click at [125, 122] on span "9485840" at bounding box center [111, 122] width 28 height 12
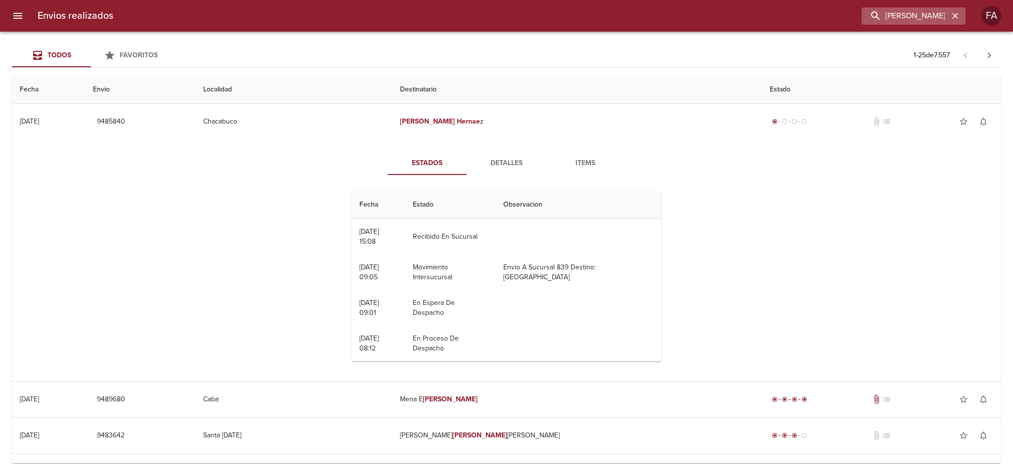
drag, startPoint x: 958, startPoint y: 13, endPoint x: 942, endPoint y: 17, distance: 16.7
click at [955, 13] on icon "button" at bounding box center [955, 16] width 10 height 10
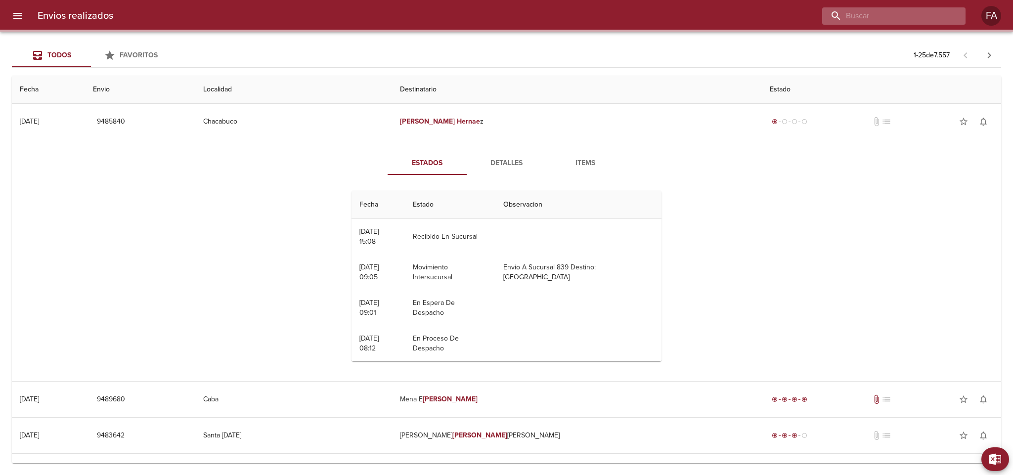
click at [930, 20] on input "buscar" at bounding box center [885, 15] width 127 height 17
paste input "[PERSON_NAME] BP"
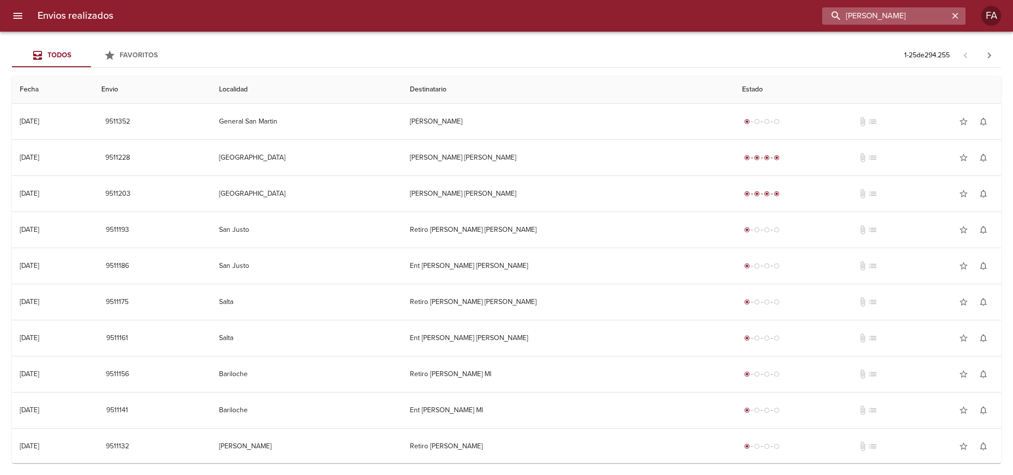
type input "[PERSON_NAME]"
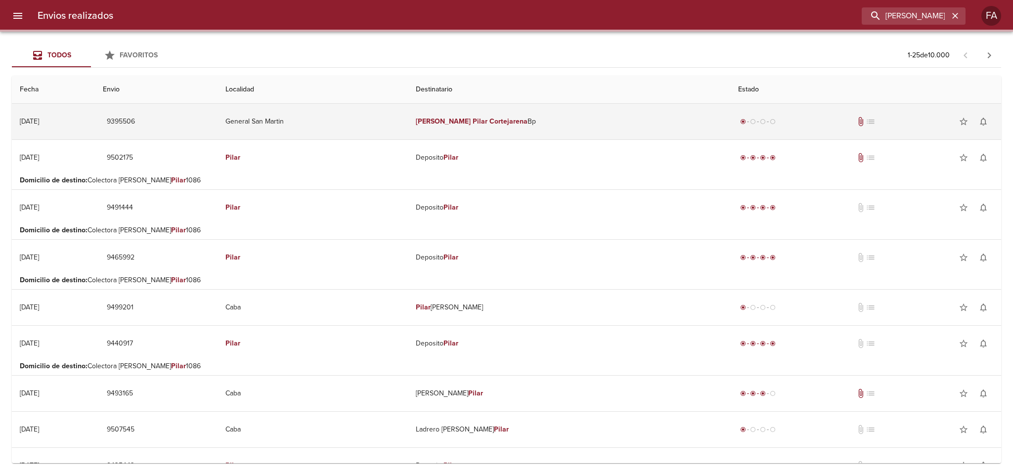
click at [335, 115] on td "General San Martin" at bounding box center [312, 122] width 190 height 36
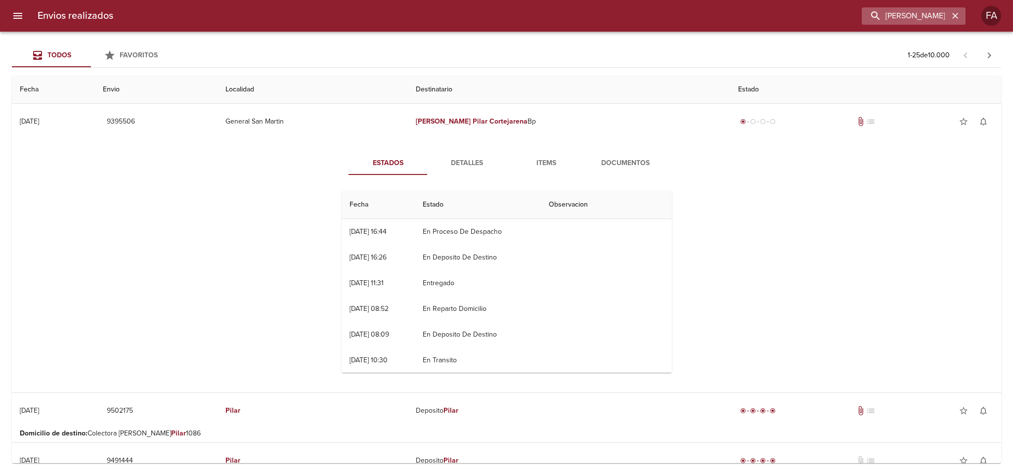
drag, startPoint x: 958, startPoint y: 18, endPoint x: 928, endPoint y: 18, distance: 30.1
click at [958, 18] on icon "button" at bounding box center [955, 16] width 10 height 10
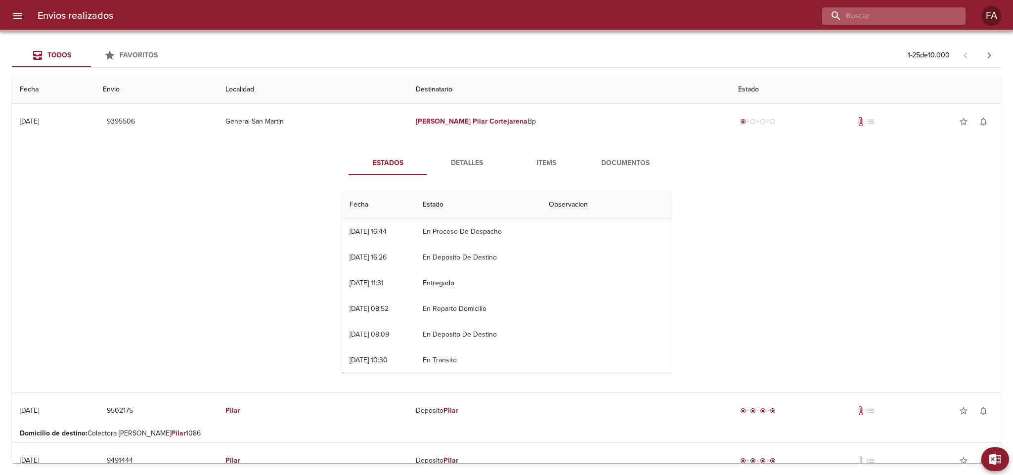
click at [928, 18] on input "buscar" at bounding box center [885, 15] width 127 height 17
paste input "[US_STATE][PERSON_NAME] [PERSON_NAME]"
type input "[US_STATE][PERSON_NAME] [PERSON_NAME]"
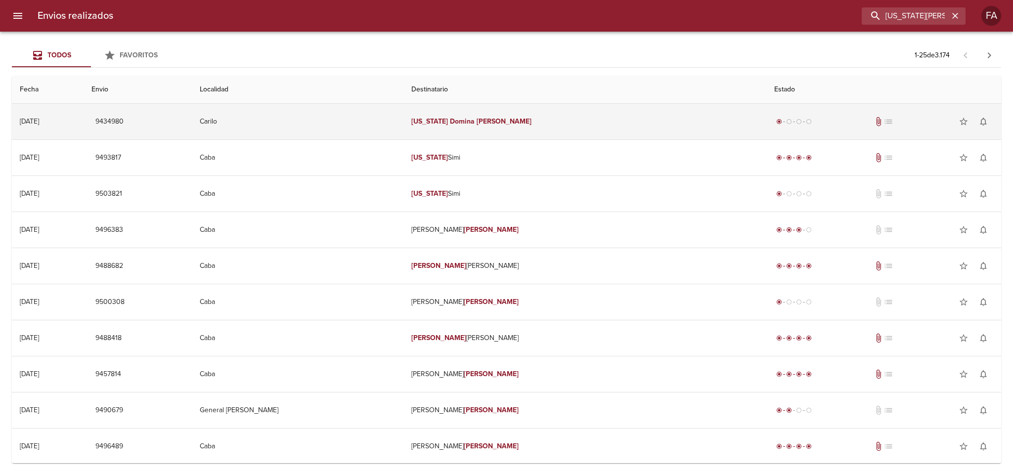
click at [620, 112] on td "[US_STATE][PERSON_NAME] [PERSON_NAME]" at bounding box center [584, 122] width 363 height 36
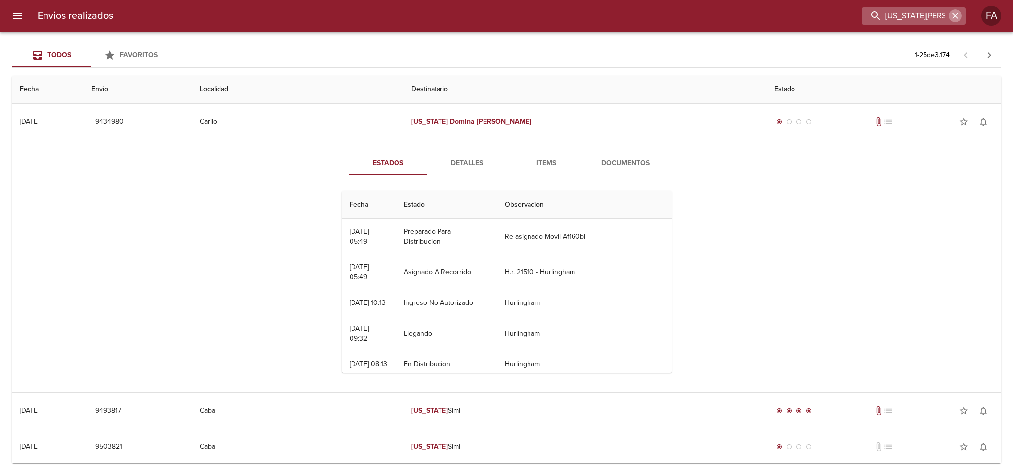
click at [952, 13] on icon "button" at bounding box center [955, 16] width 10 height 10
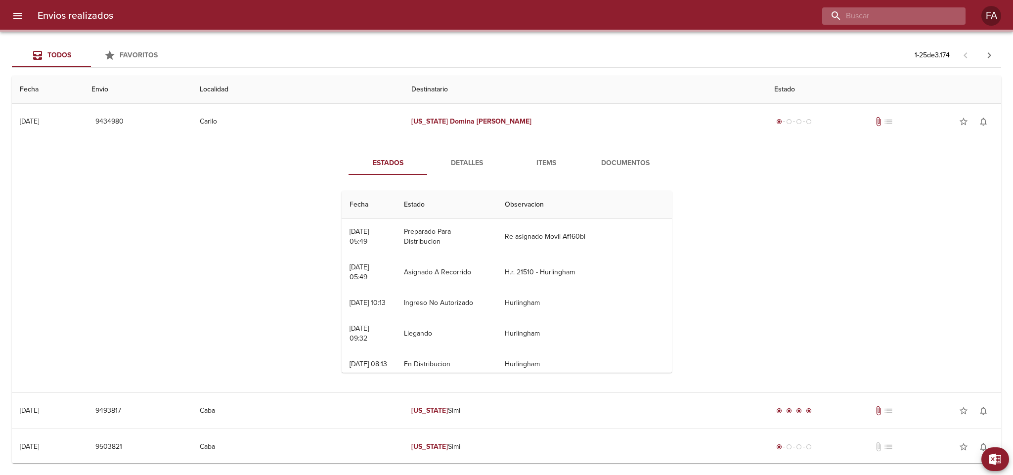
click at [932, 19] on input "buscar" at bounding box center [885, 15] width 127 height 17
paste input "LATER CER S A"
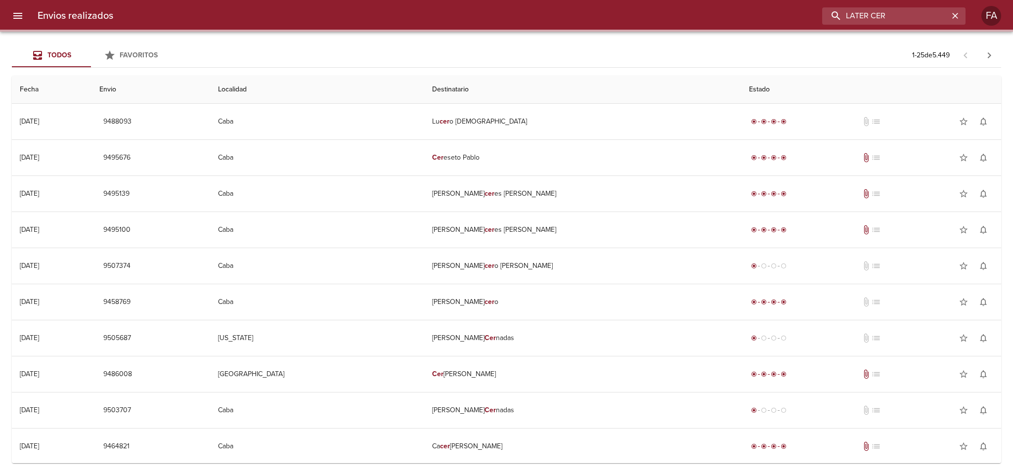
type input "LATER CER"
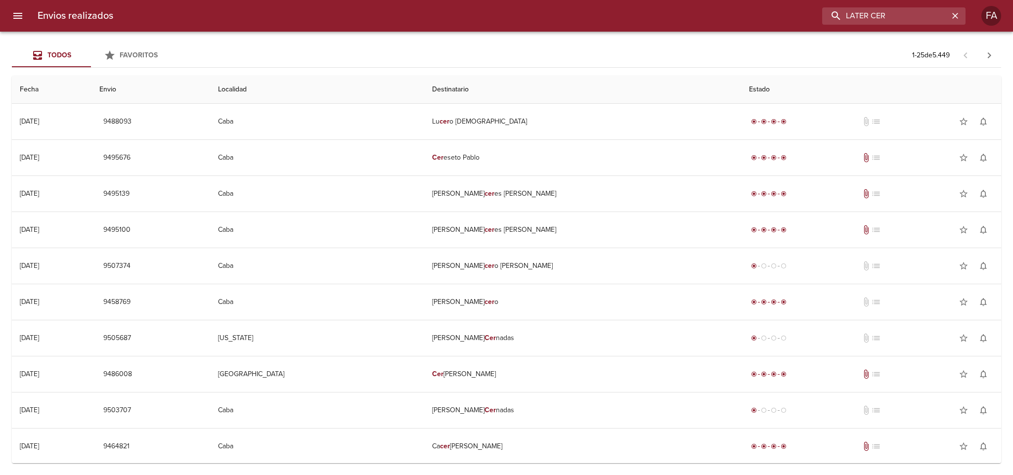
drag, startPoint x: 935, startPoint y: 15, endPoint x: 660, endPoint y: 43, distance: 275.8
click at [660, 0] on div "Envios realizados LATER CER FA Todos Favoritos 1 - 25 de 5.449 Fecha Envio Loca…" at bounding box center [506, 0] width 1013 height 0
paste input "[US_STATE][PERSON_NAME]"
type input "[US_STATE][PERSON_NAME]"
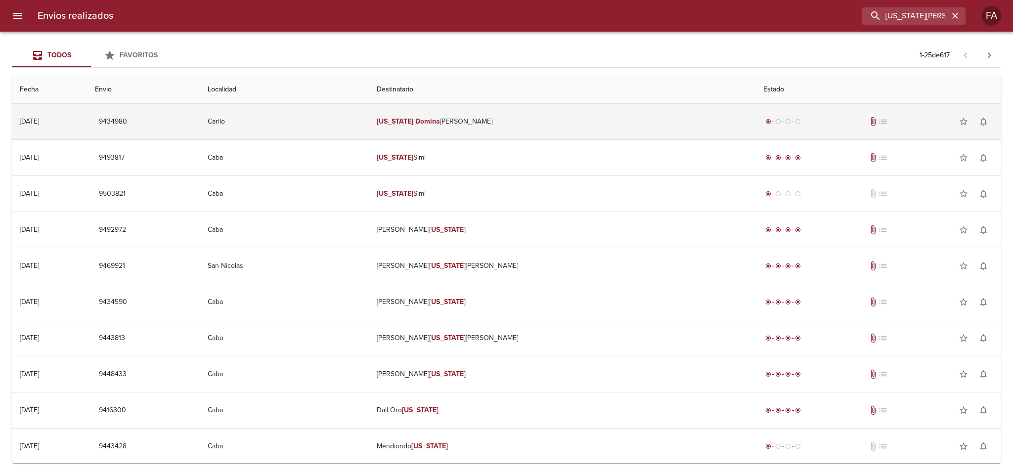
click at [365, 113] on td "Carilo" at bounding box center [285, 122] width 170 height 36
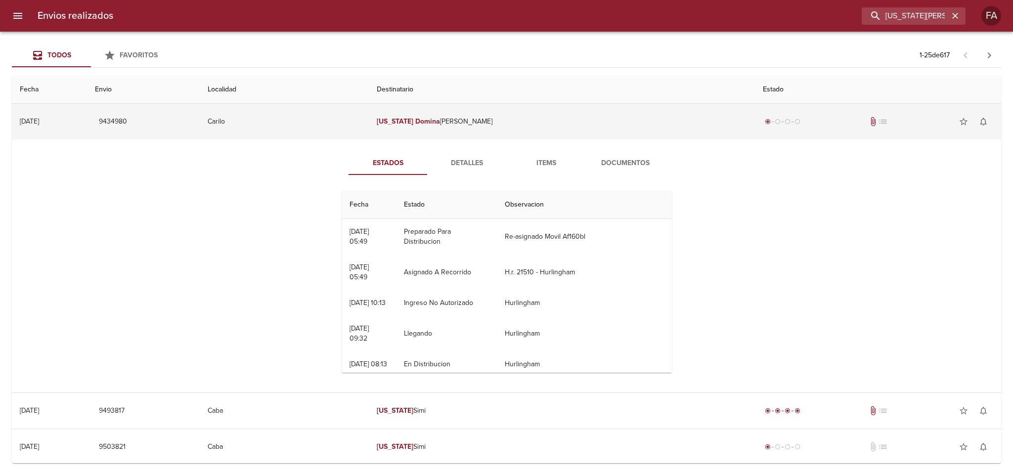
click at [369, 113] on td "Carilo" at bounding box center [285, 122] width 170 height 36
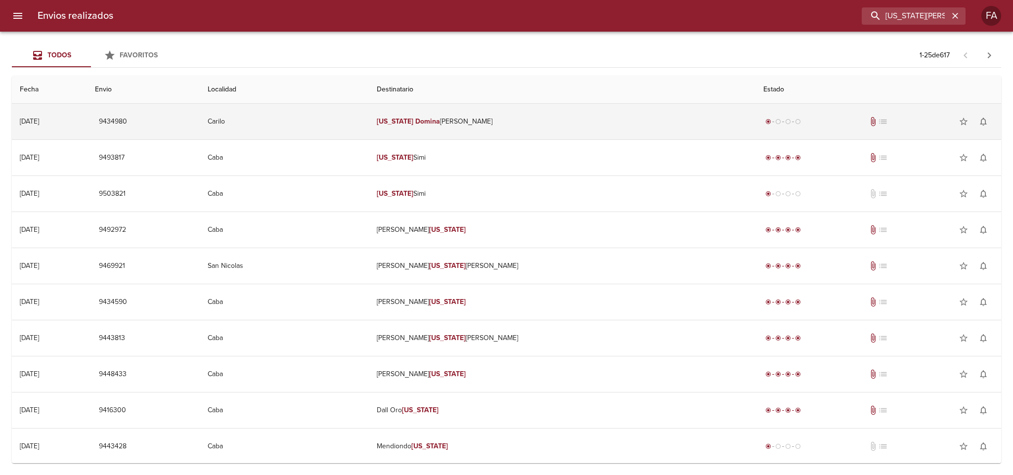
click at [369, 113] on td "Carilo" at bounding box center [285, 122] width 170 height 36
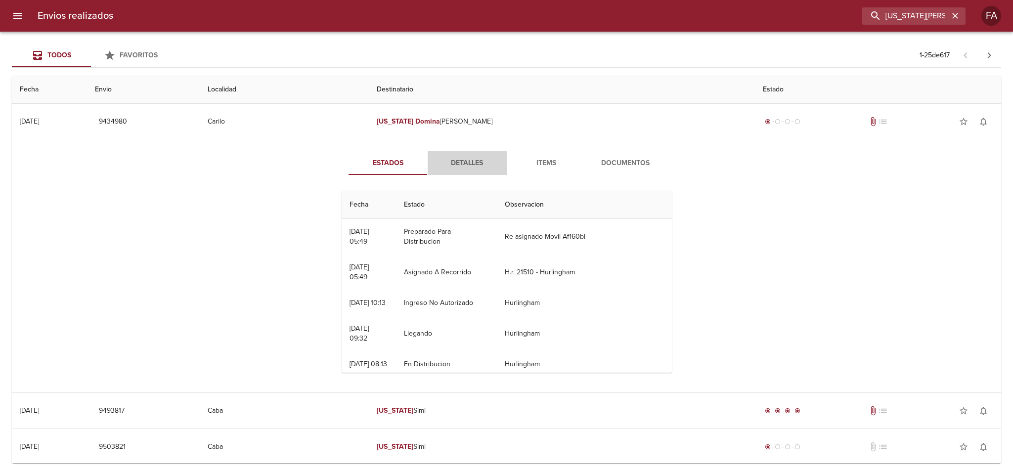
click at [453, 162] on span "Detalles" at bounding box center [466, 163] width 67 height 12
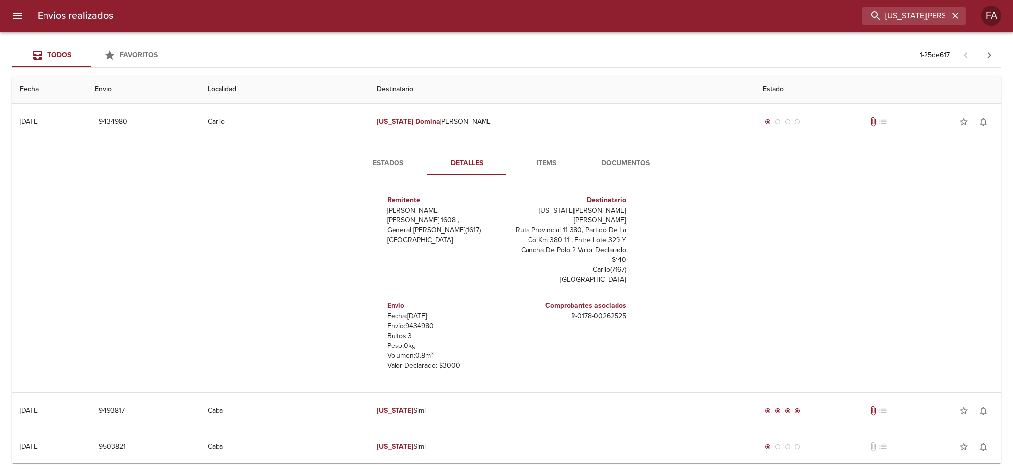
click at [408, 331] on p "Bultos: 3" at bounding box center [445, 336] width 116 height 10
click at [408, 321] on p "Envío: 9434980" at bounding box center [445, 326] width 116 height 10
copy p "9434980"
click at [416, 321] on p "Envío: 9434980" at bounding box center [445, 326] width 116 height 10
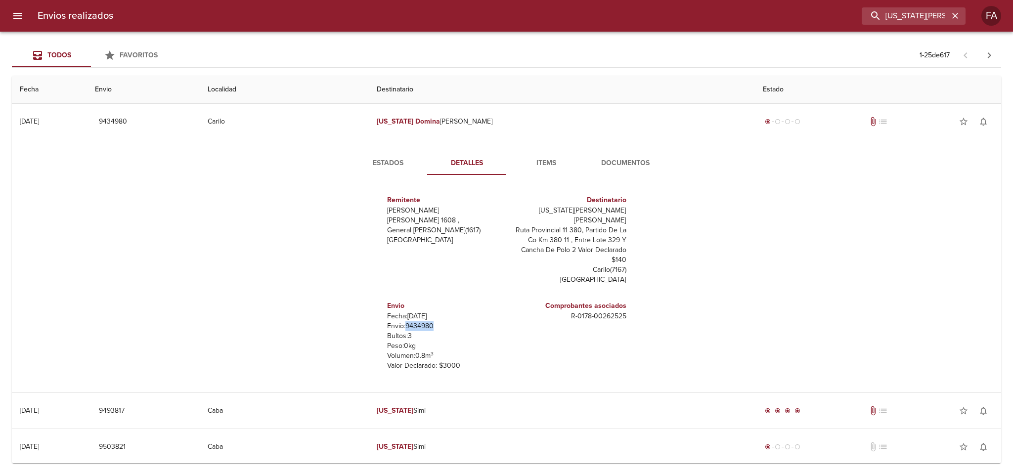
click at [416, 321] on p "Envío: 9434980" at bounding box center [445, 326] width 116 height 10
click at [568, 311] on p "R - 0178 - 00262525" at bounding box center [569, 316] width 116 height 10
copy p "R - 0178 - 00262525"
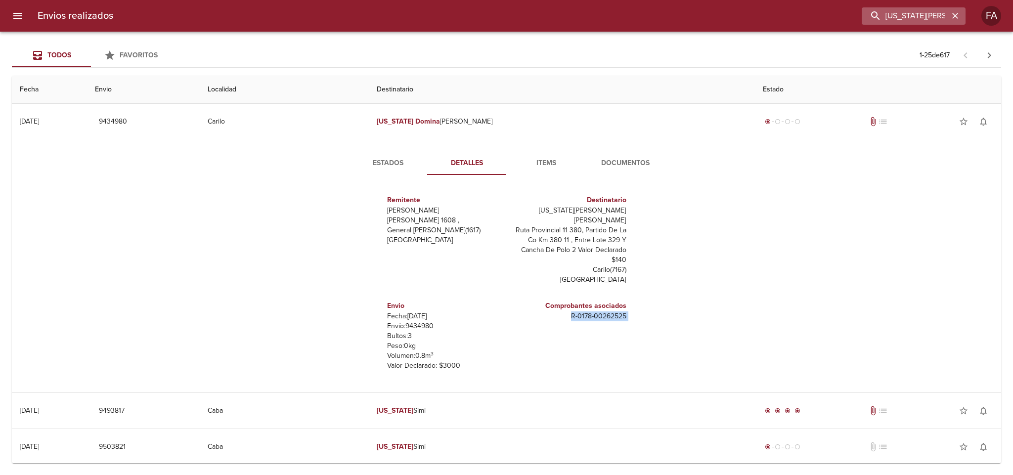
click at [951, 18] on icon "button" at bounding box center [955, 16] width 10 height 10
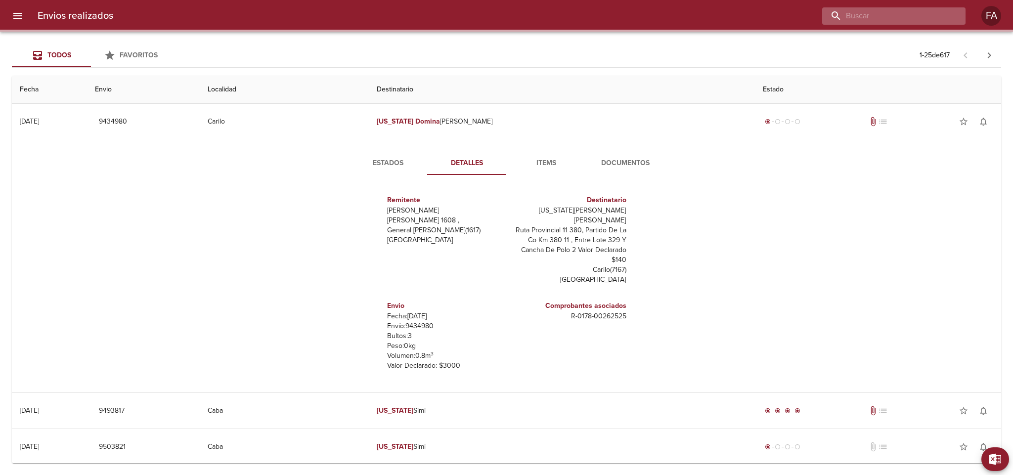
click at [927, 22] on input "buscar" at bounding box center [885, 15] width 127 height 17
paste input "[PERSON_NAME] [PERSON_NAME]"
type input "[PERSON_NAME] [PERSON_NAME]"
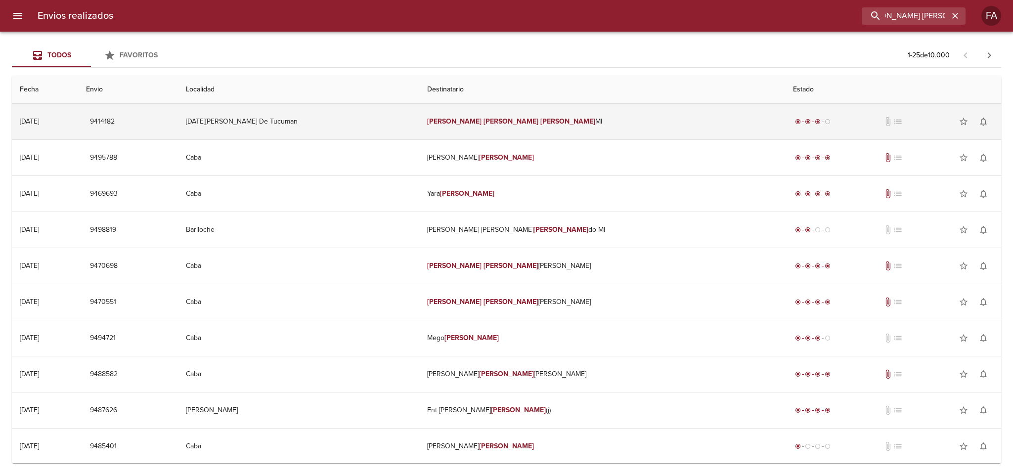
click at [407, 126] on td "[DATE][PERSON_NAME] De Tucuman" at bounding box center [298, 122] width 241 height 36
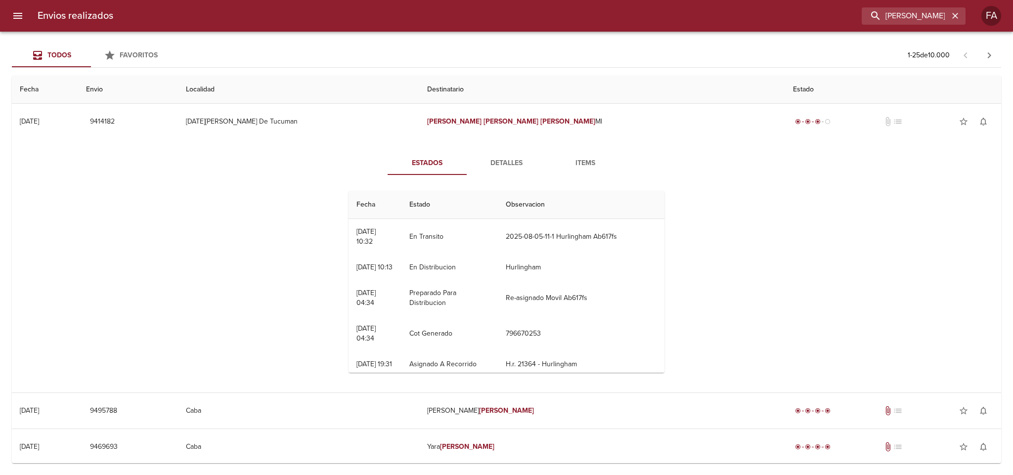
click at [481, 160] on span "Detalles" at bounding box center [506, 163] width 67 height 12
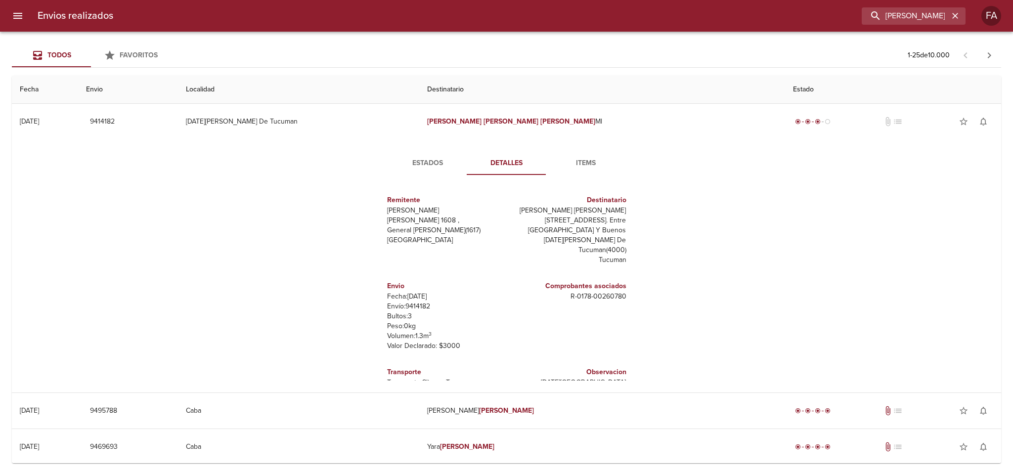
click at [406, 309] on p "Envío: 9414182" at bounding box center [445, 306] width 116 height 10
copy p "9414182"
click at [947, 19] on input "[PERSON_NAME] [PERSON_NAME]" at bounding box center [885, 15] width 127 height 17
drag, startPoint x: 955, startPoint y: 18, endPoint x: 942, endPoint y: 15, distance: 13.6
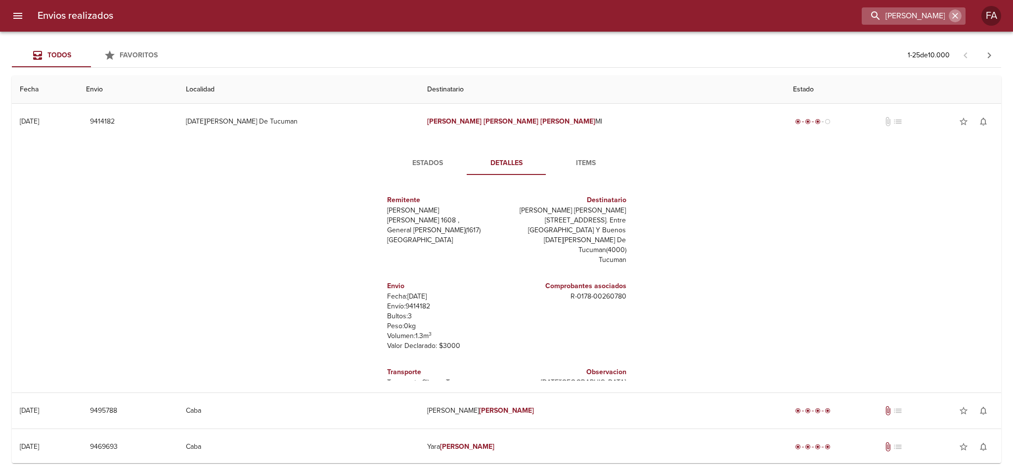
click at [954, 17] on icon "button" at bounding box center [955, 16] width 10 height 10
click at [942, 15] on input "buscar" at bounding box center [885, 15] width 127 height 17
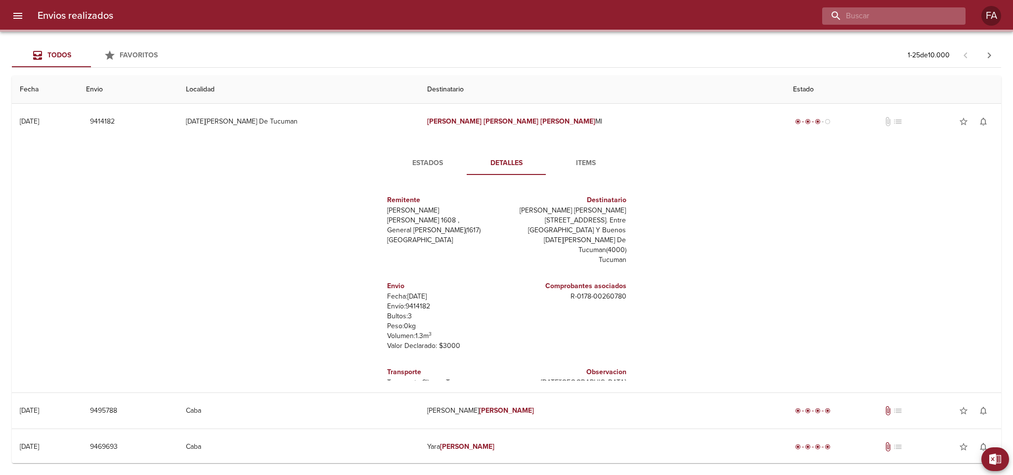
paste input "BUSCA LO MIO"
type input "BUSCA LO MIO"
